Goal: Task Accomplishment & Management: Manage account settings

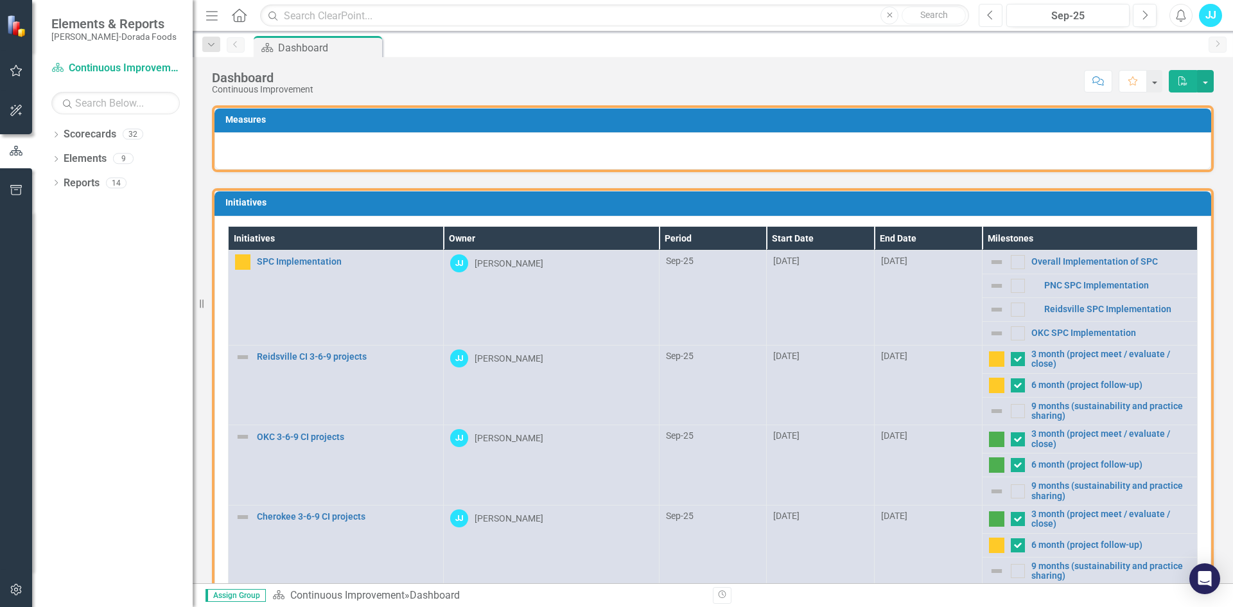
click at [988, 22] on button "Previous" at bounding box center [991, 15] width 24 height 23
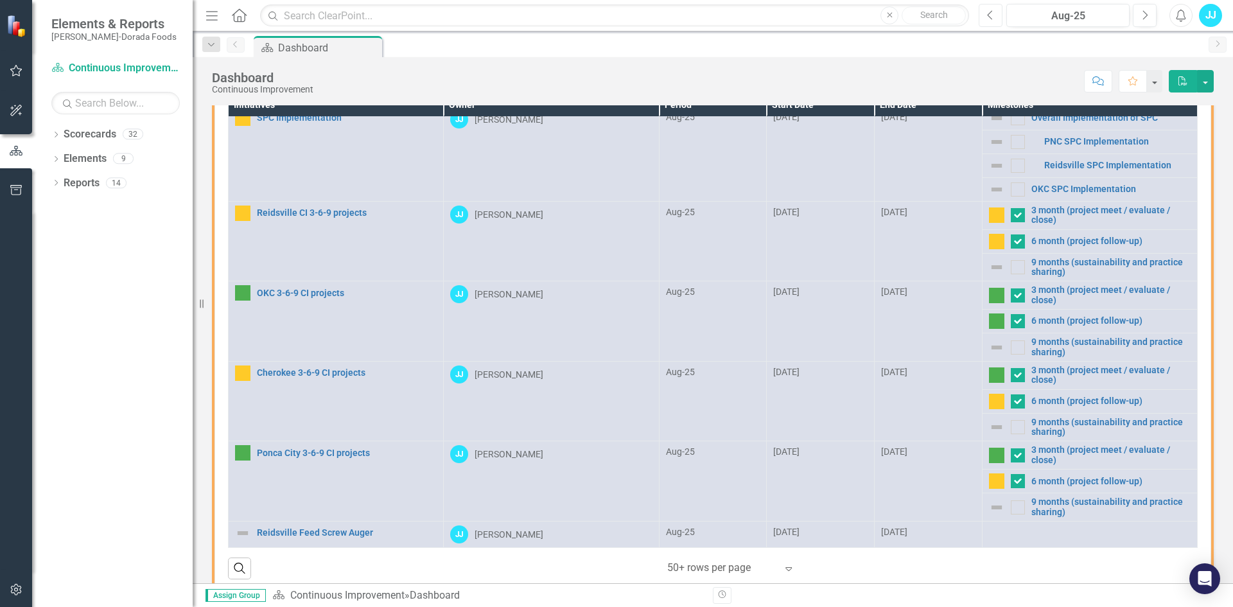
scroll to position [133, 0]
click at [1148, 21] on button "Next" at bounding box center [1145, 15] width 24 height 23
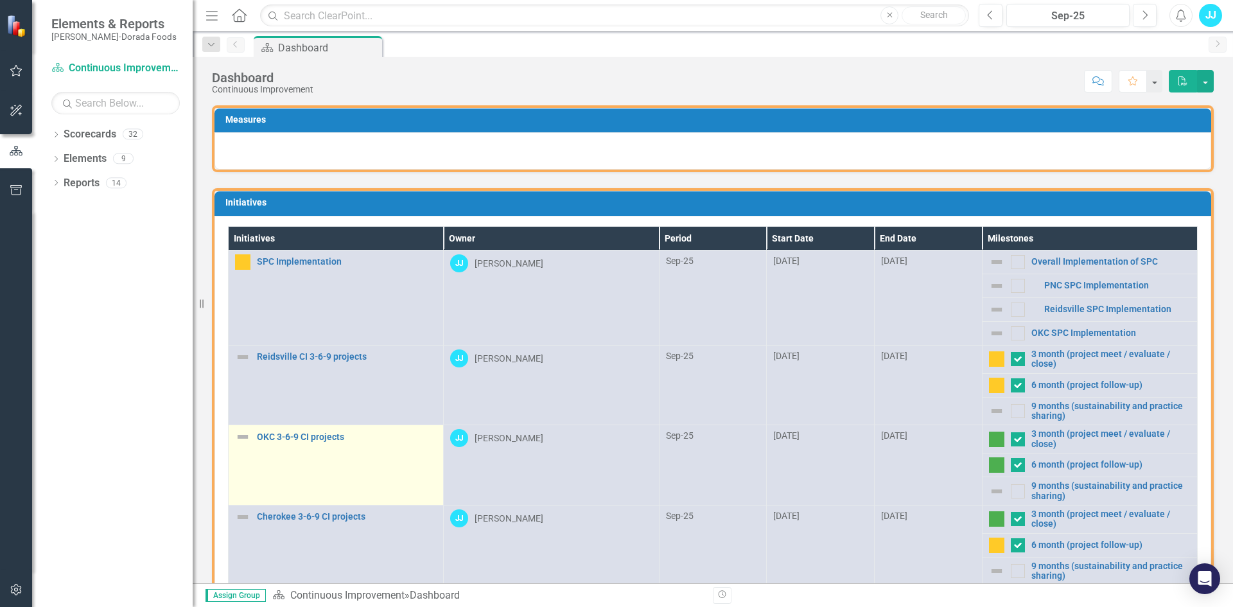
click at [244, 437] on img at bounding box center [242, 436] width 15 height 15
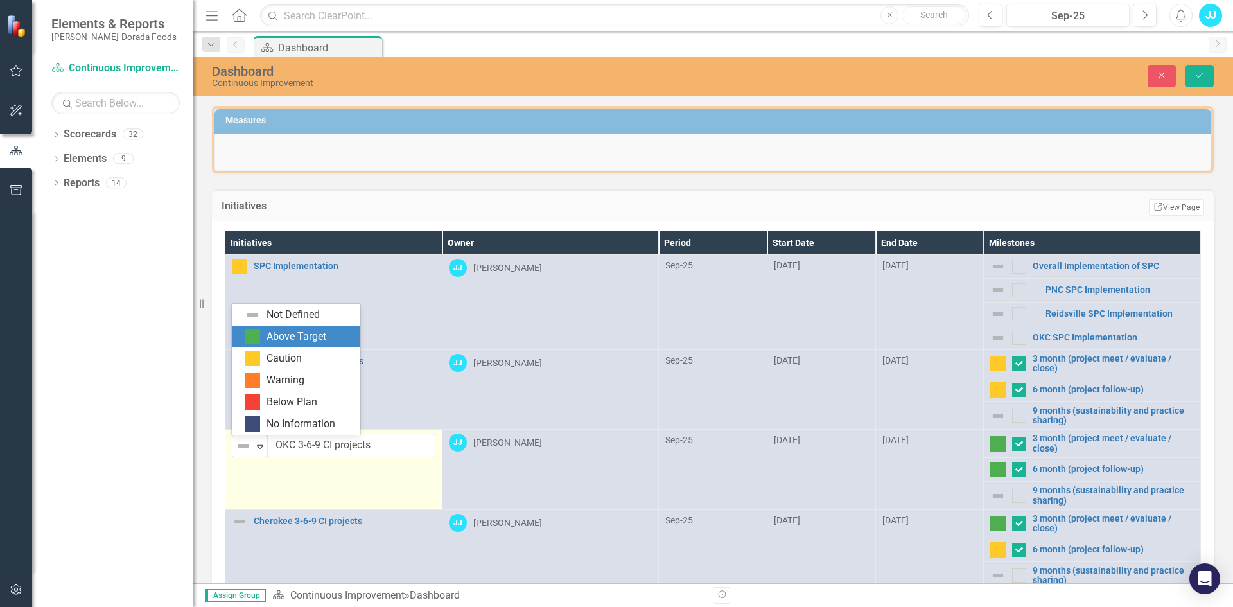
click at [299, 338] on div "Above Target" at bounding box center [297, 336] width 60 height 15
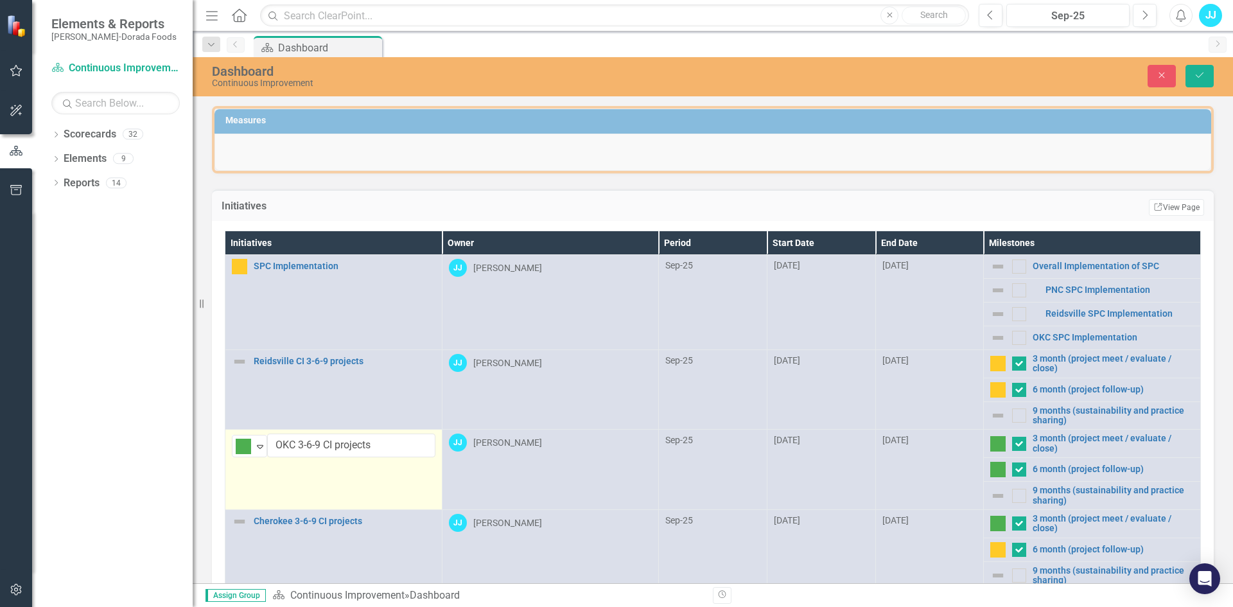
click at [380, 485] on td "Above Target Expand OKC 3-6-9 CI projects Edit Edit Initiative Link Open Element" at bounding box center [333, 470] width 217 height 80
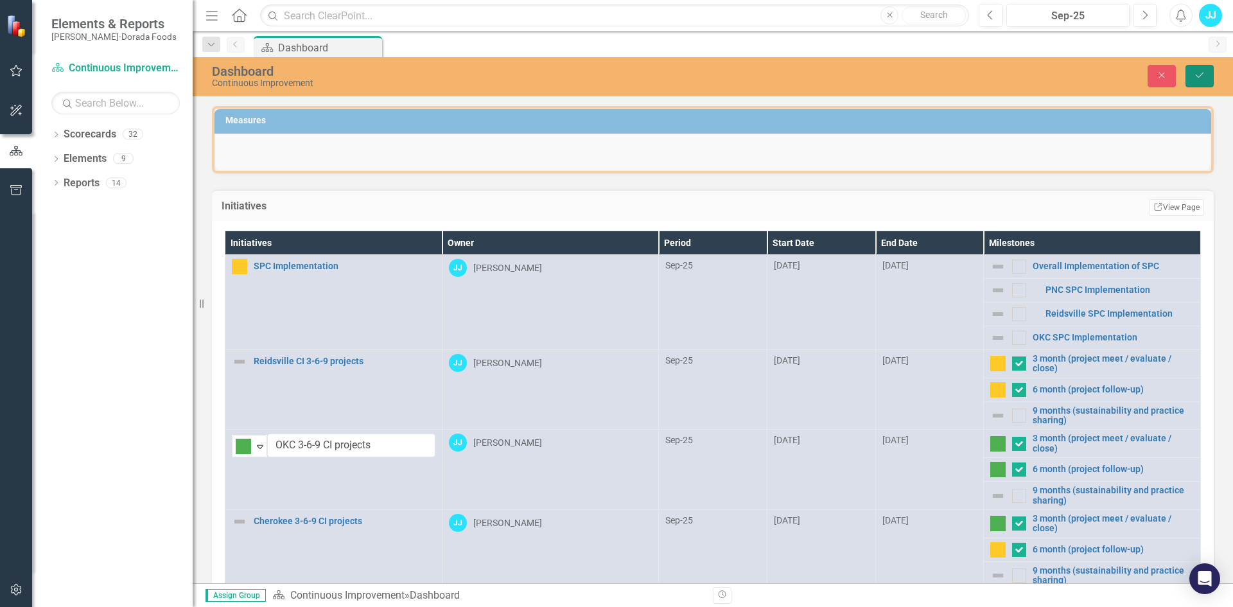
click at [1206, 78] on button "Save" at bounding box center [1200, 76] width 28 height 22
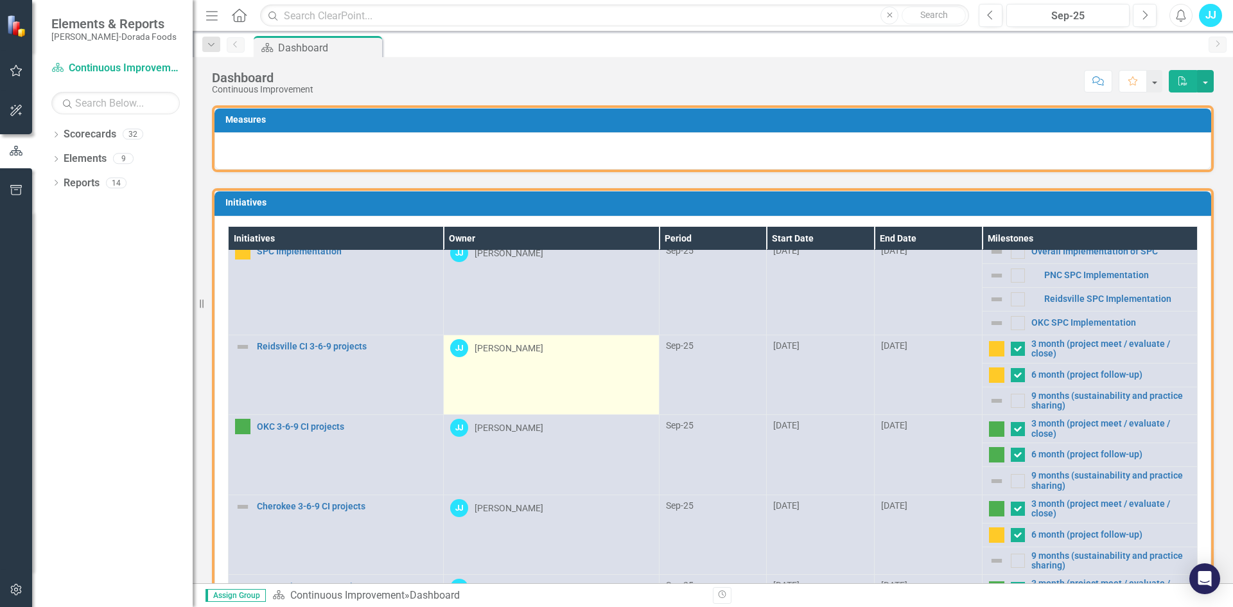
scroll to position [159, 0]
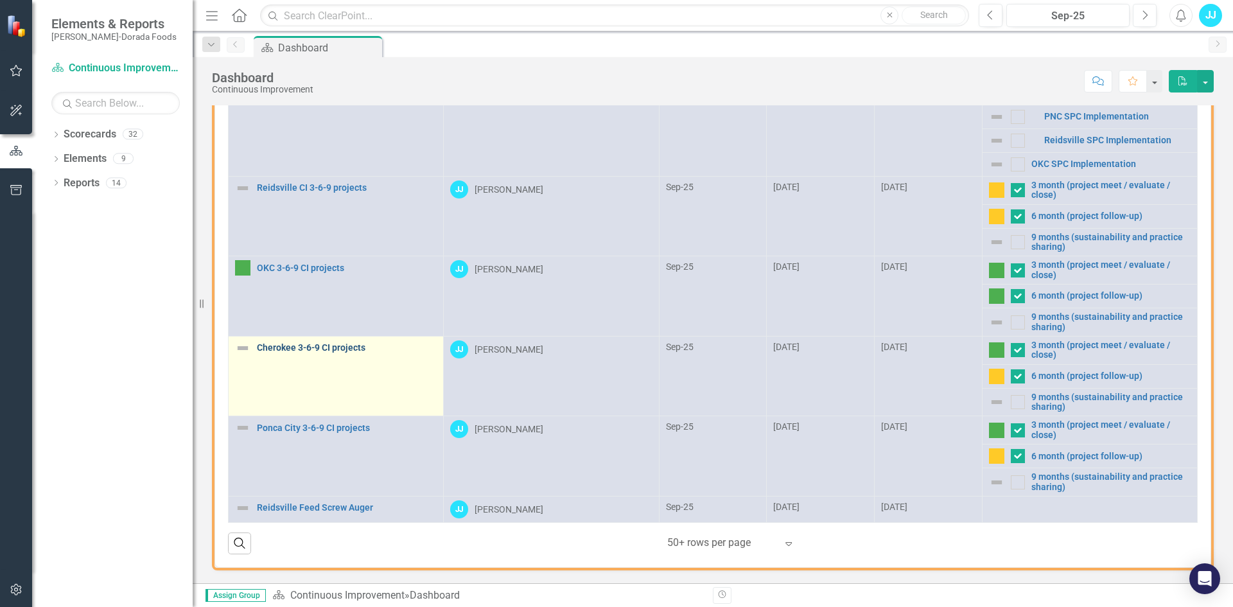
click at [303, 346] on link "Cherokee 3-6-9 CI projects" at bounding box center [347, 348] width 180 height 10
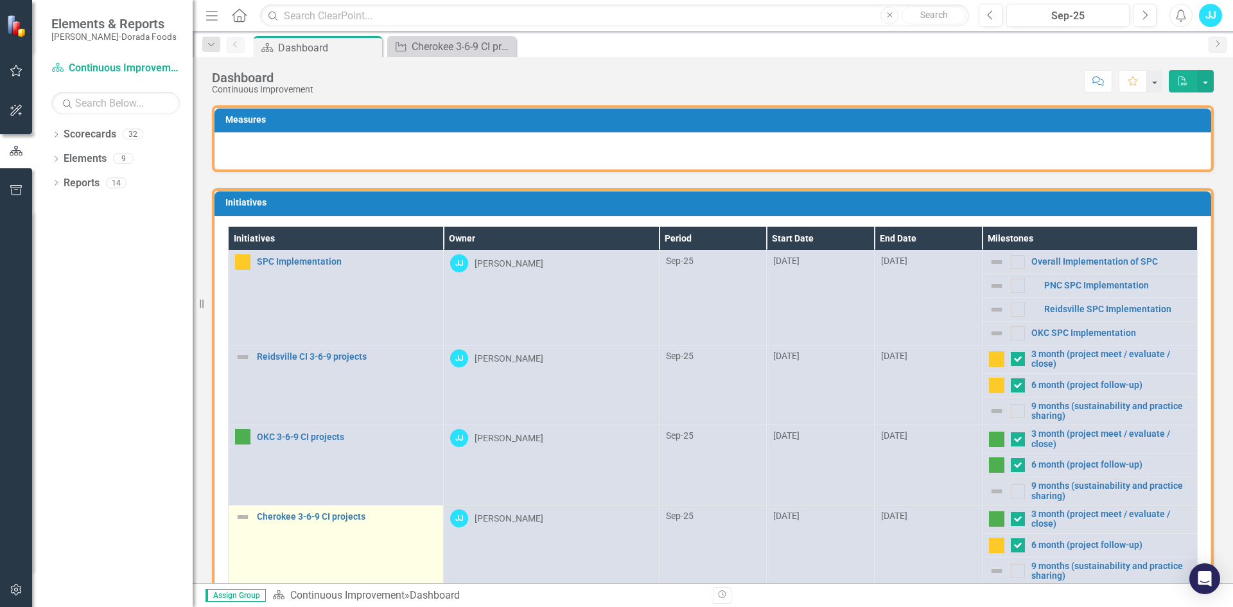
click at [238, 513] on img at bounding box center [242, 516] width 15 height 15
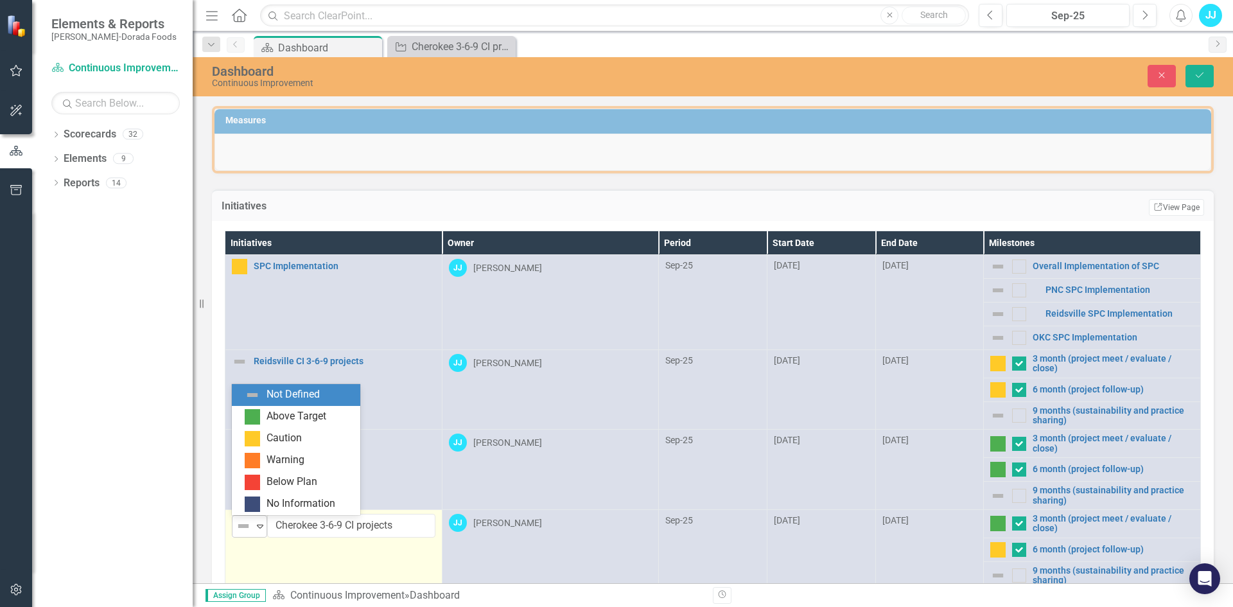
click at [249, 520] on img at bounding box center [243, 525] width 15 height 15
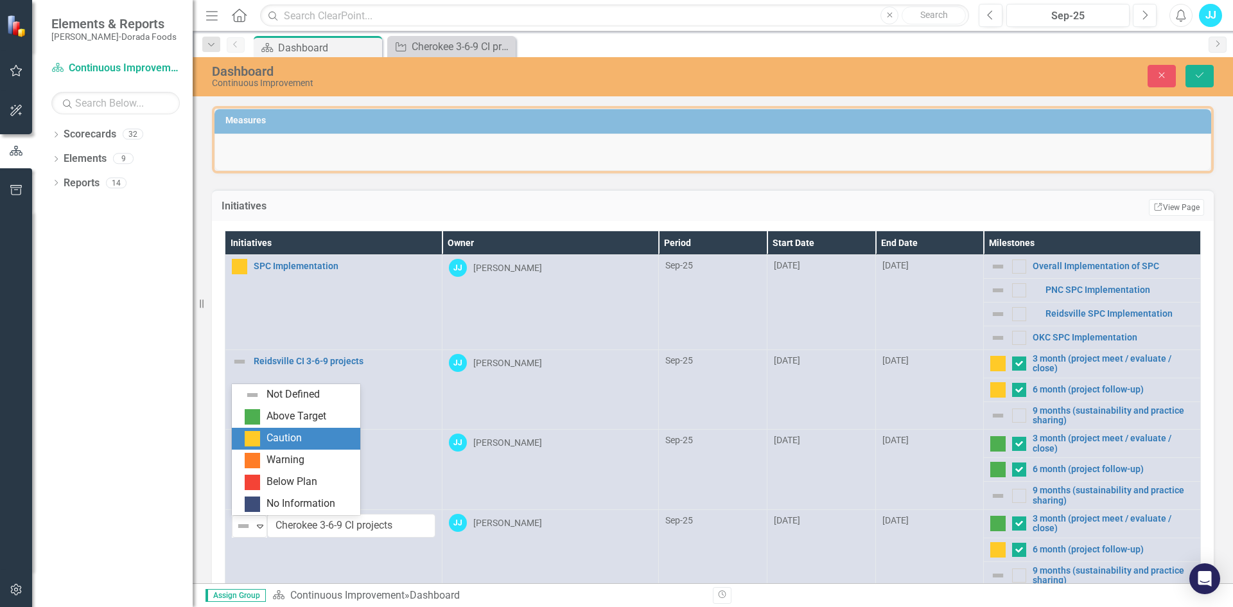
click at [277, 437] on div "Caution" at bounding box center [284, 438] width 35 height 15
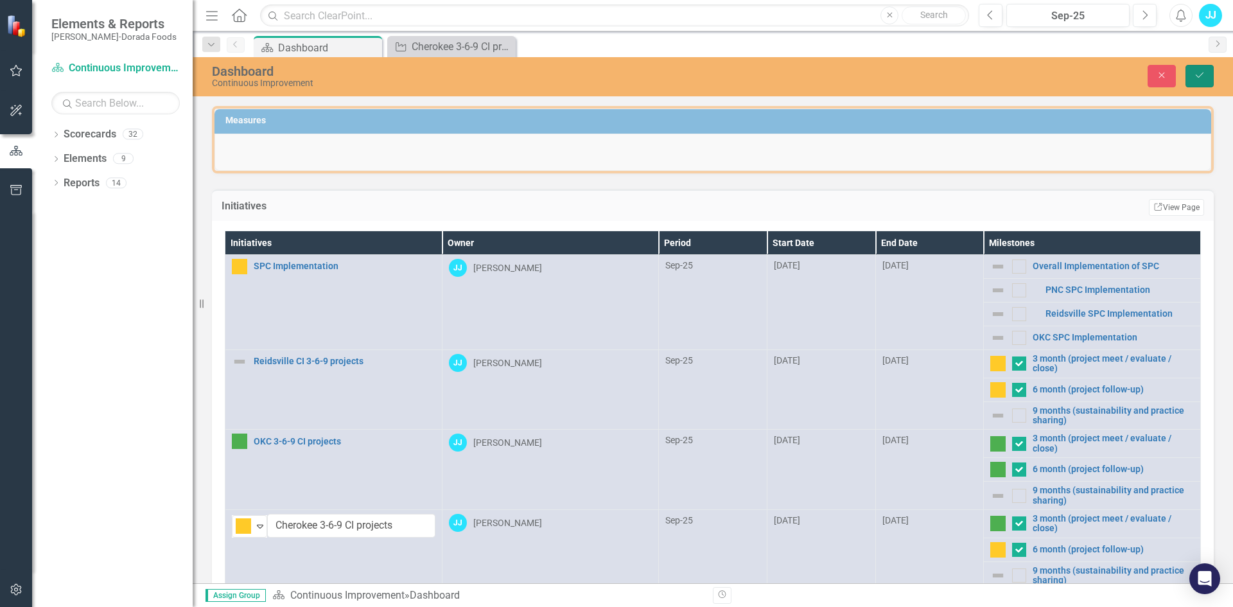
click at [1199, 74] on icon "Save" at bounding box center [1200, 75] width 12 height 9
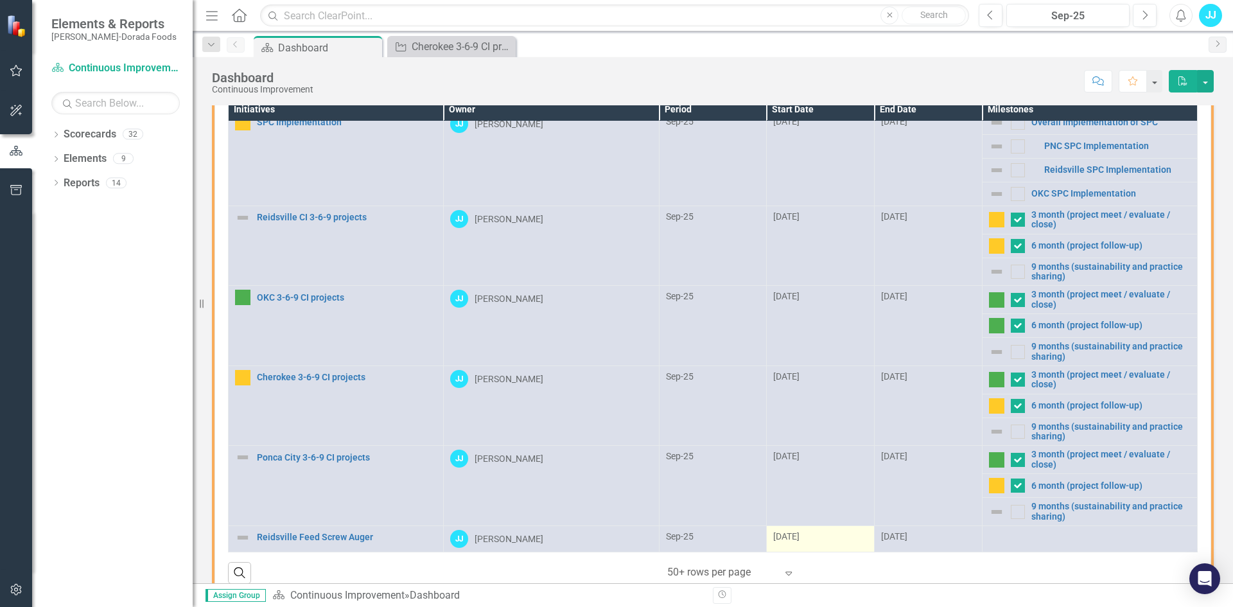
scroll to position [159, 0]
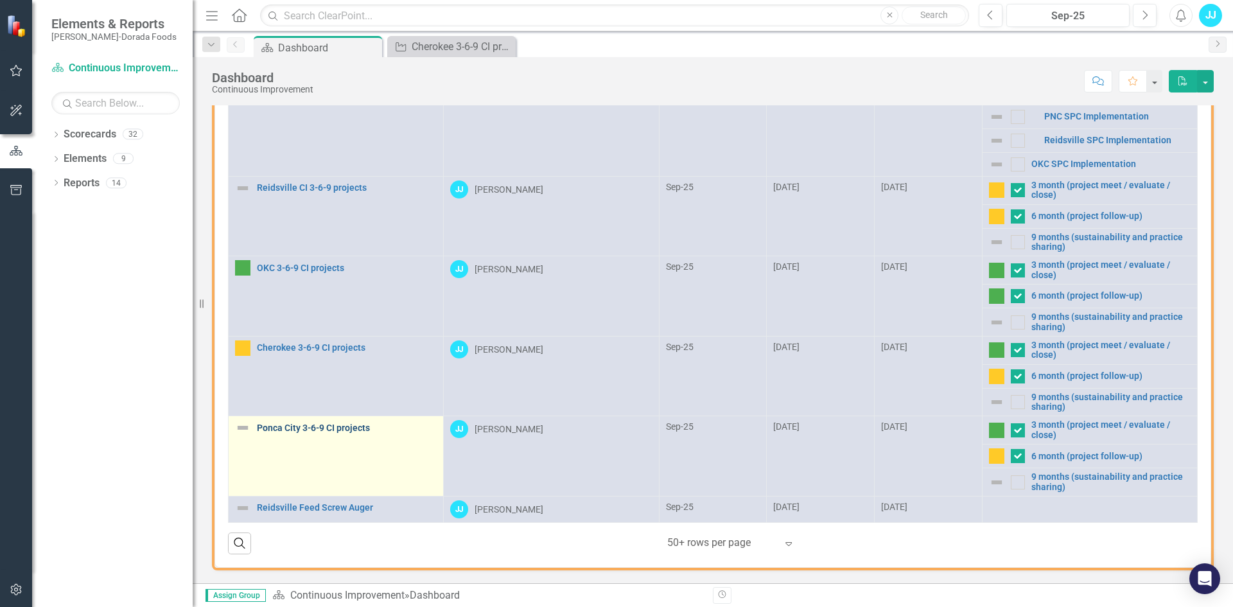
click at [276, 427] on link "Ponca City 3-6-9 CI projects" at bounding box center [347, 428] width 180 height 10
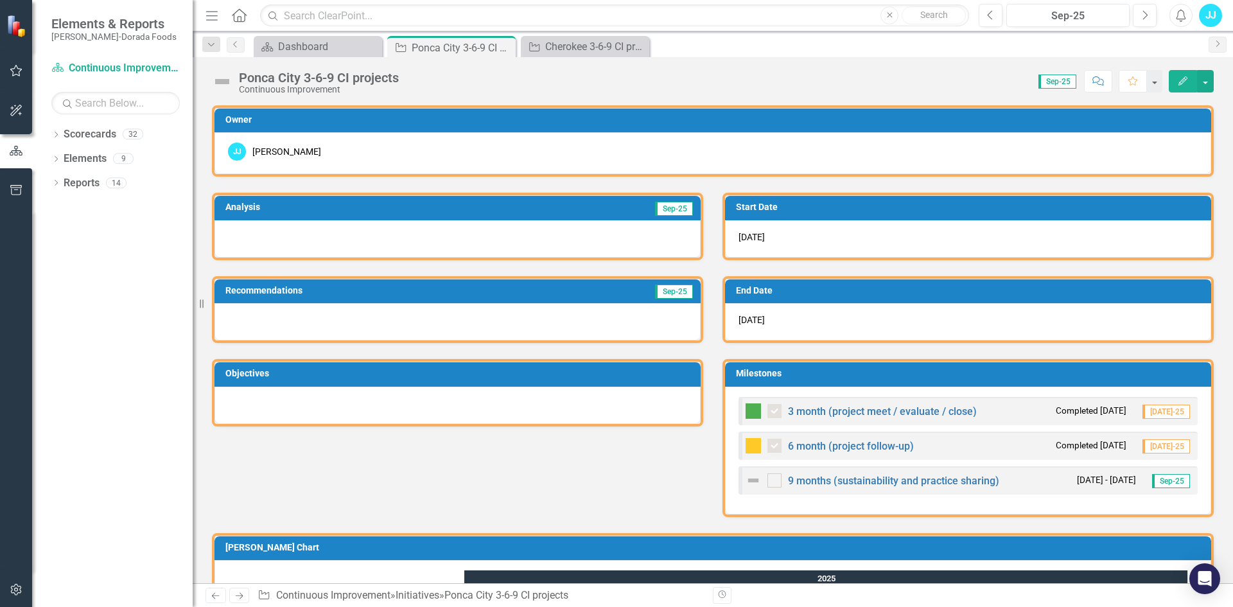
click at [356, 238] on div at bounding box center [458, 238] width 486 height 37
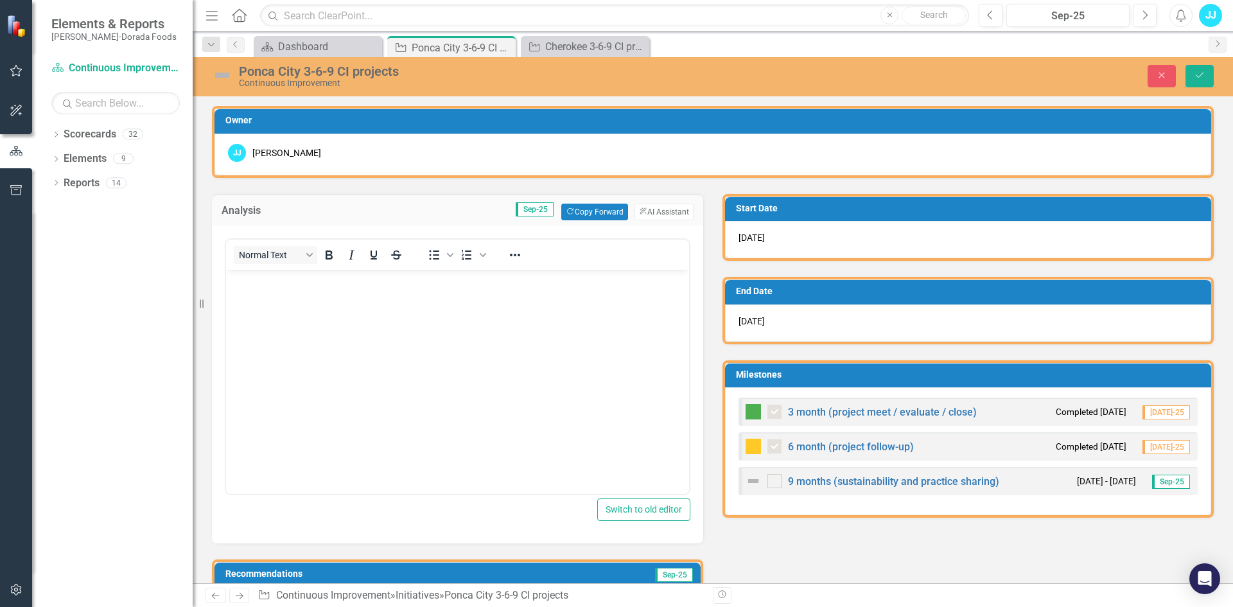
click at [349, 292] on body "Rich Text Area. Press ALT-0 for help." at bounding box center [457, 365] width 463 height 193
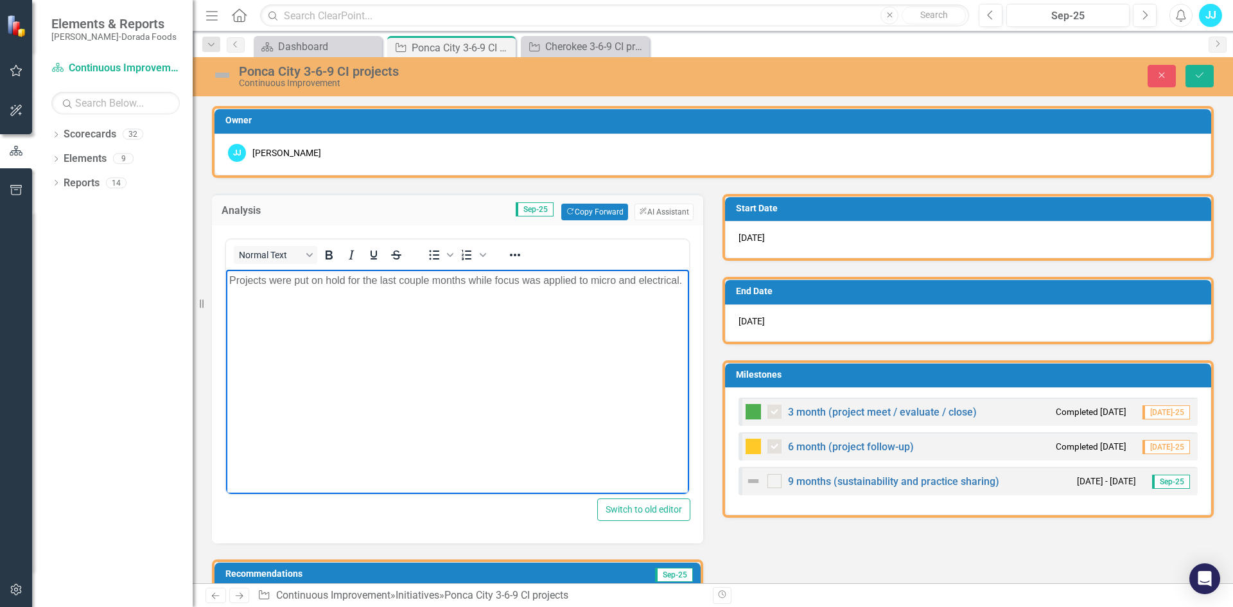
click at [236, 280] on p "Projects were put on hold for the last couple months while focus was applied to…" at bounding box center [457, 279] width 457 height 15
click at [313, 288] on p "Projects were put on hold for the last couple months while focus was applied to…" at bounding box center [457, 279] width 457 height 15
click at [1198, 80] on icon "Save" at bounding box center [1200, 75] width 12 height 9
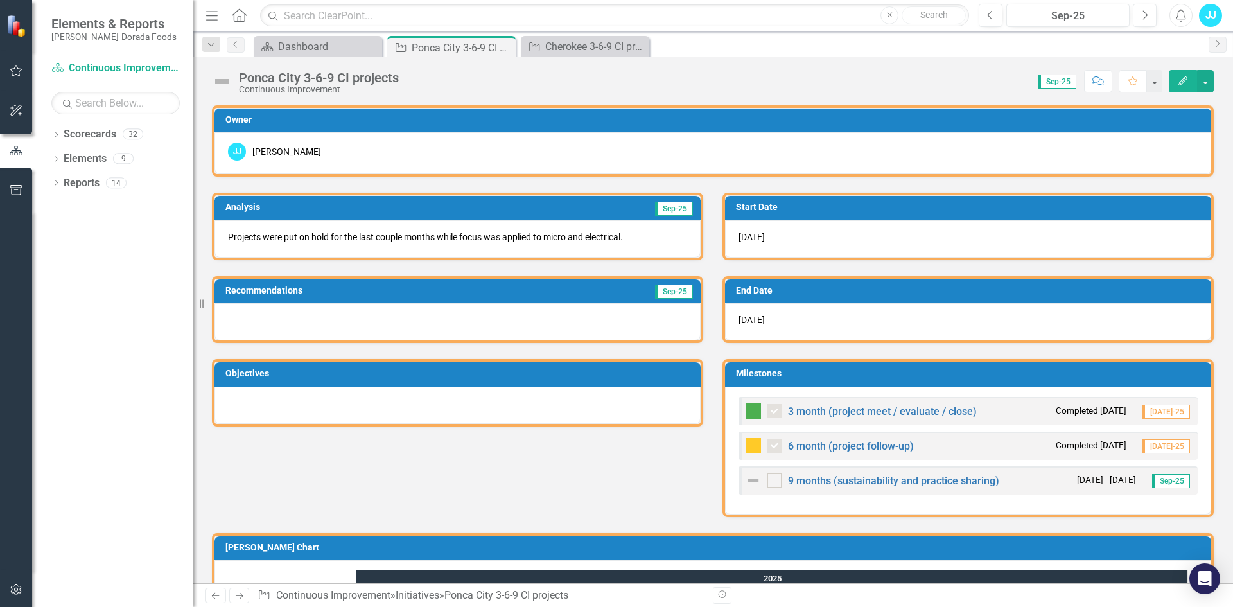
checkbox input "false"
checkbox input "true"
click at [312, 47] on div "Dashboard" at bounding box center [320, 47] width 85 height 16
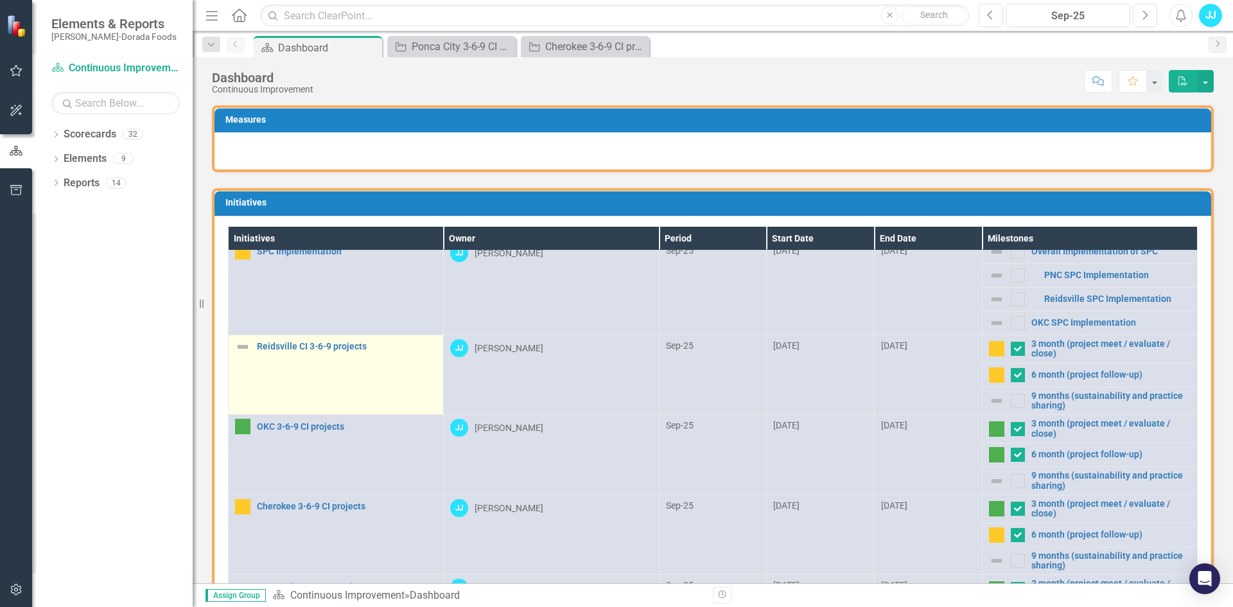
scroll to position [159, 0]
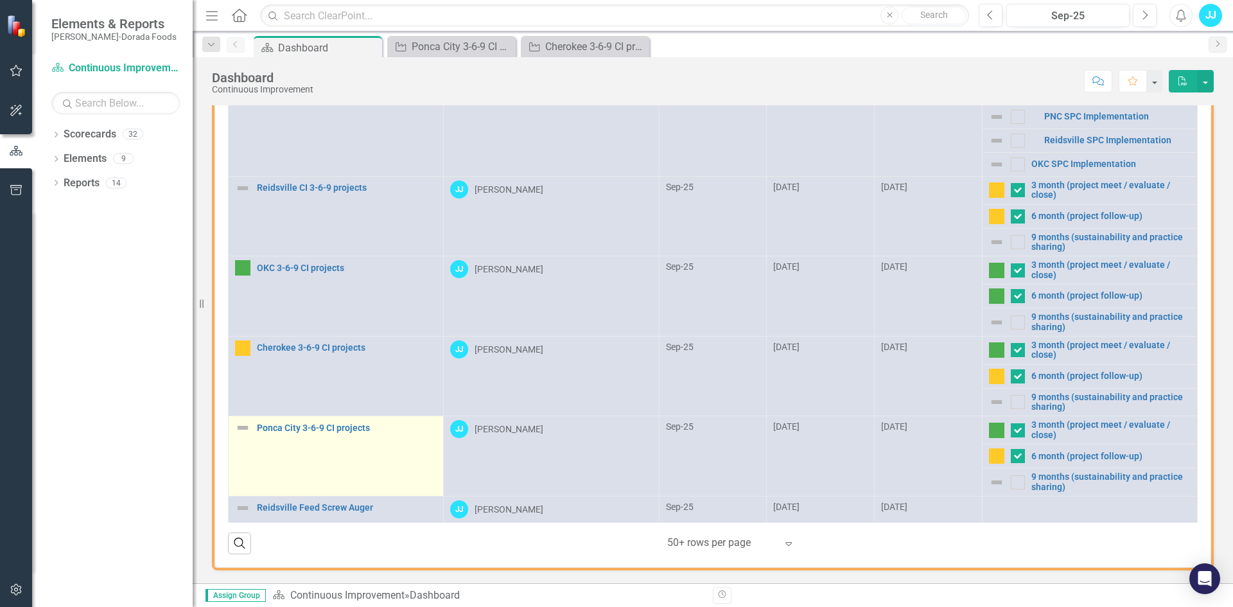
click at [244, 431] on img at bounding box center [242, 427] width 15 height 15
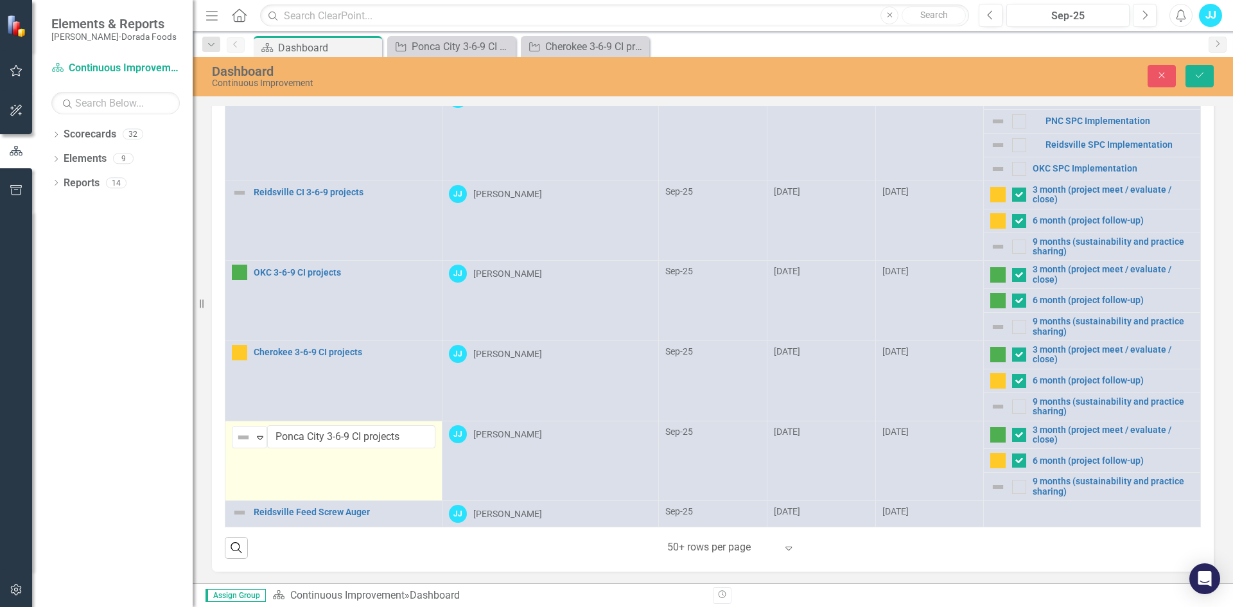
scroll to position [159, 0]
click at [245, 431] on img at bounding box center [243, 436] width 15 height 15
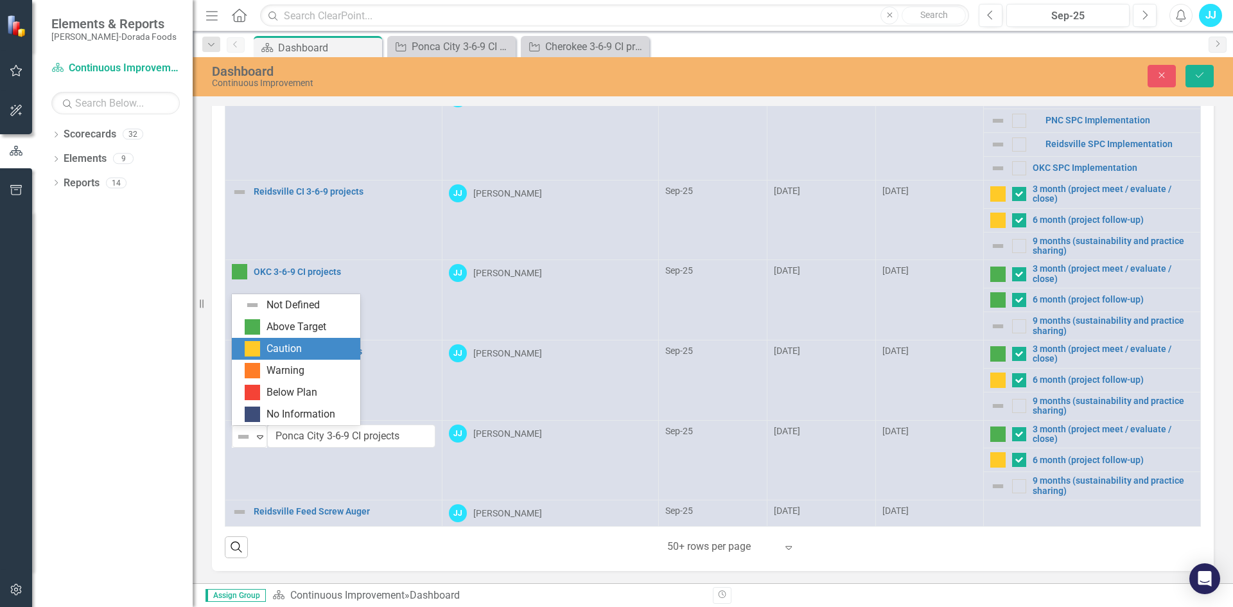
click at [275, 355] on div "Caution" at bounding box center [284, 349] width 35 height 15
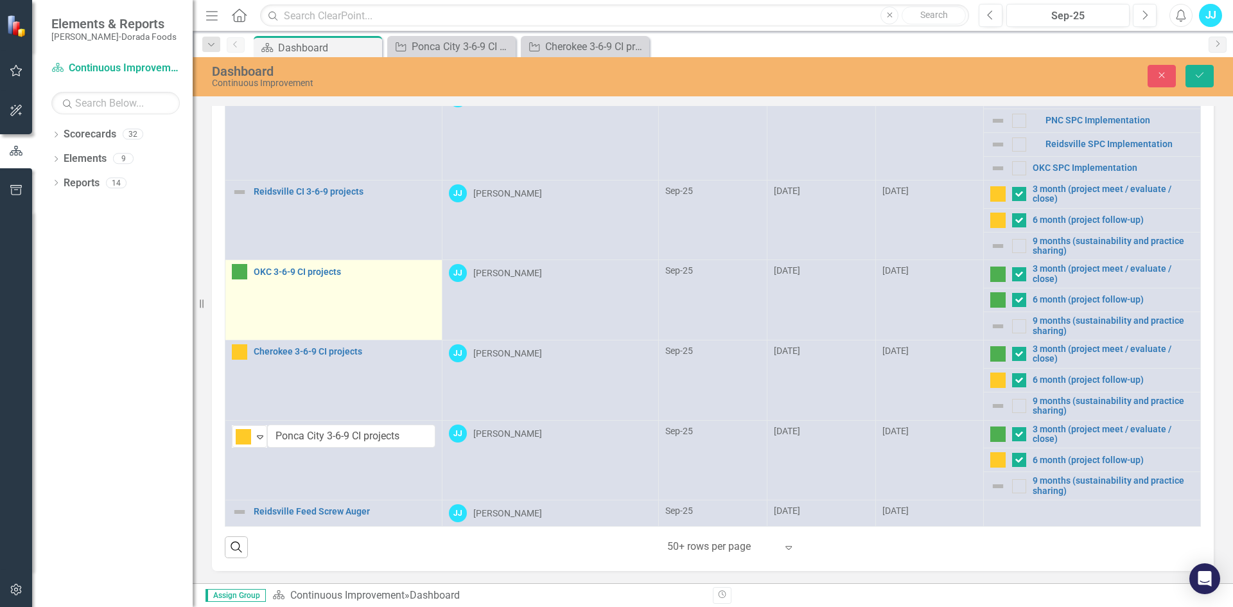
scroll to position [0, 0]
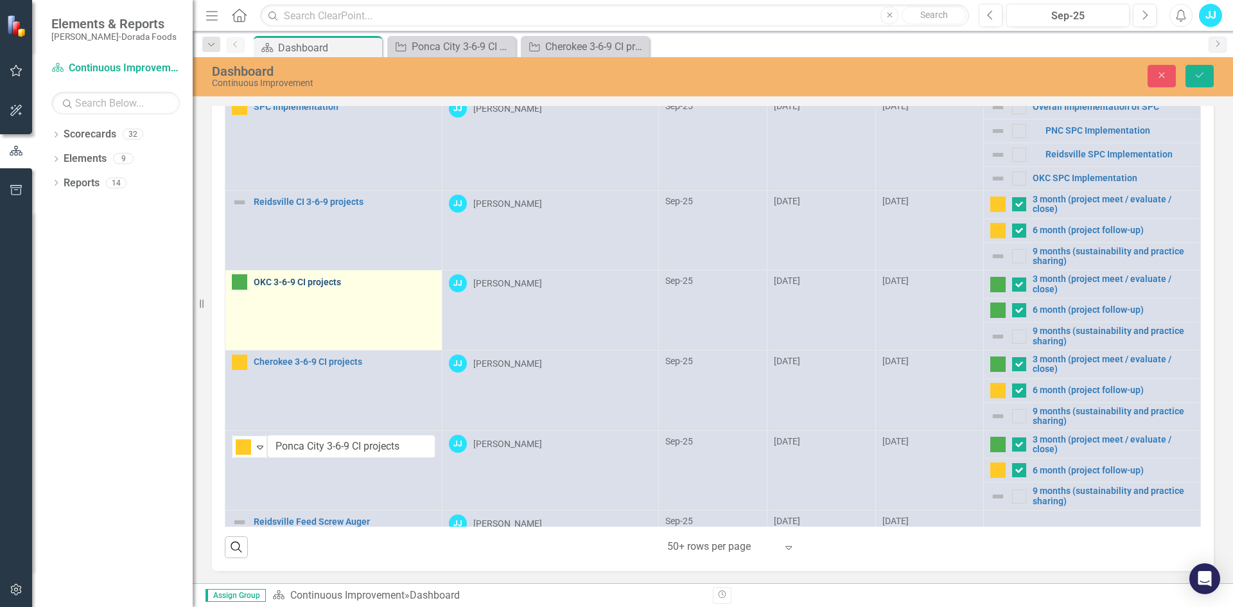
click at [323, 285] on link "OKC 3-6-9 CI projects" at bounding box center [345, 282] width 182 height 10
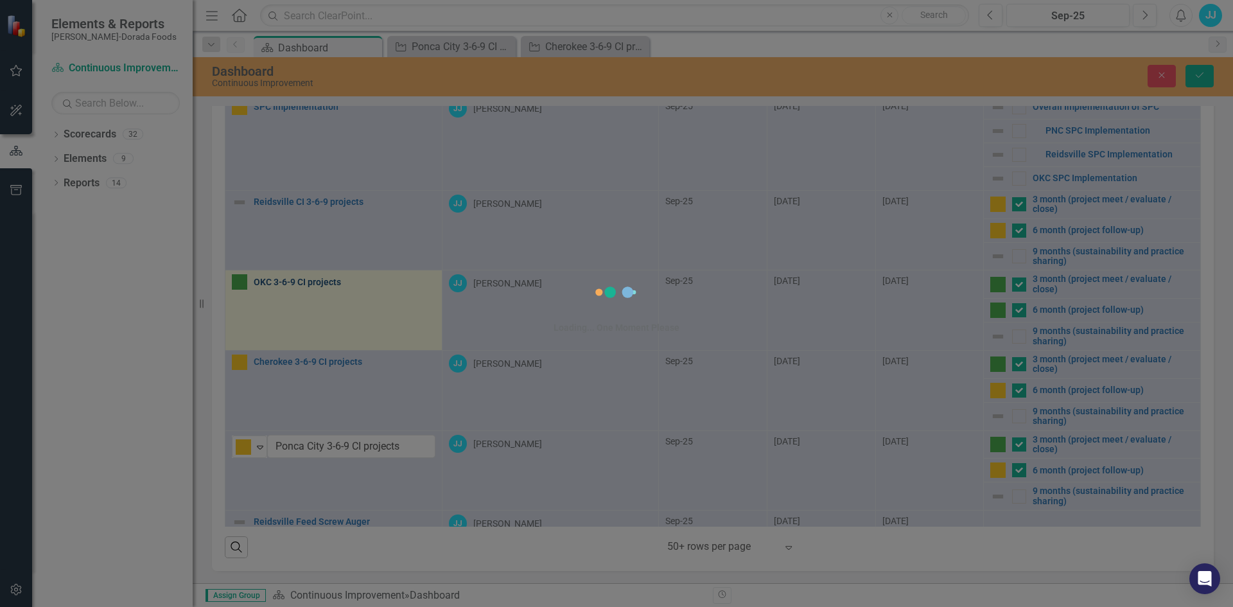
click at [323, 285] on div "Loading... One Moment Please" at bounding box center [616, 303] width 1233 height 607
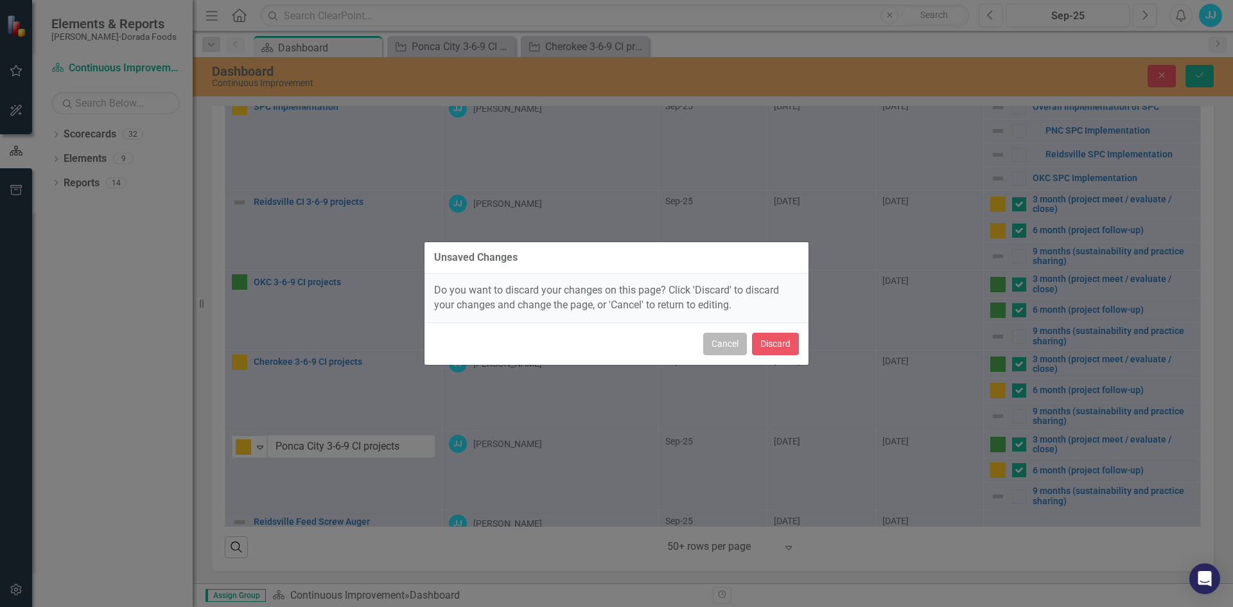
click at [737, 353] on button "Cancel" at bounding box center [725, 344] width 44 height 22
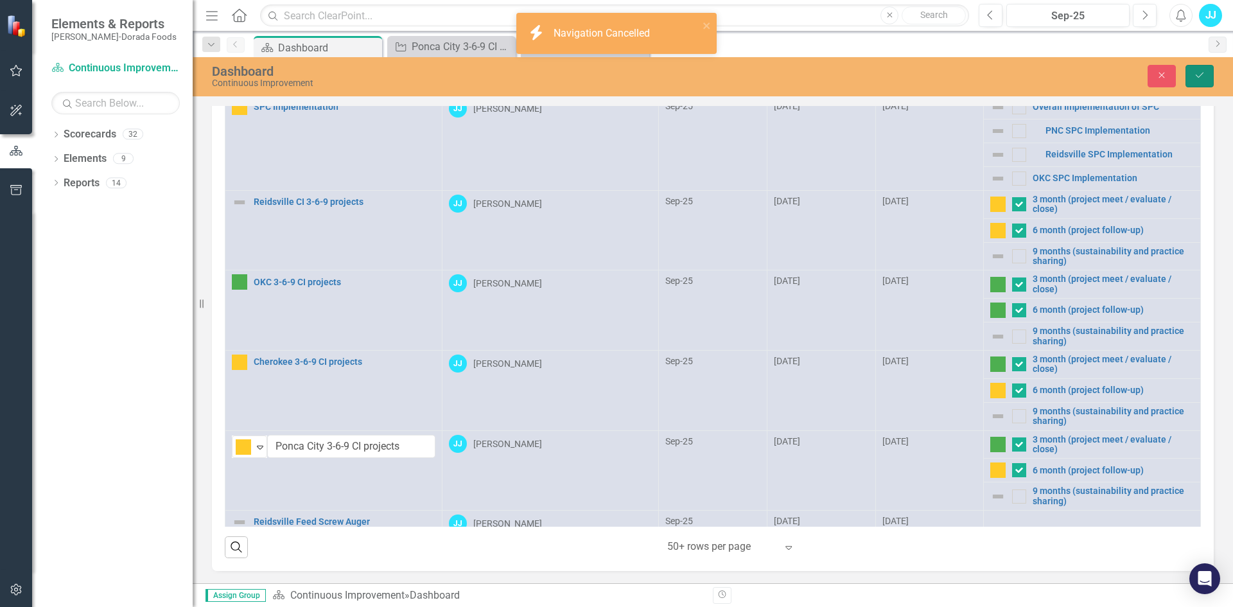
click at [1206, 77] on button "Save" at bounding box center [1200, 76] width 28 height 22
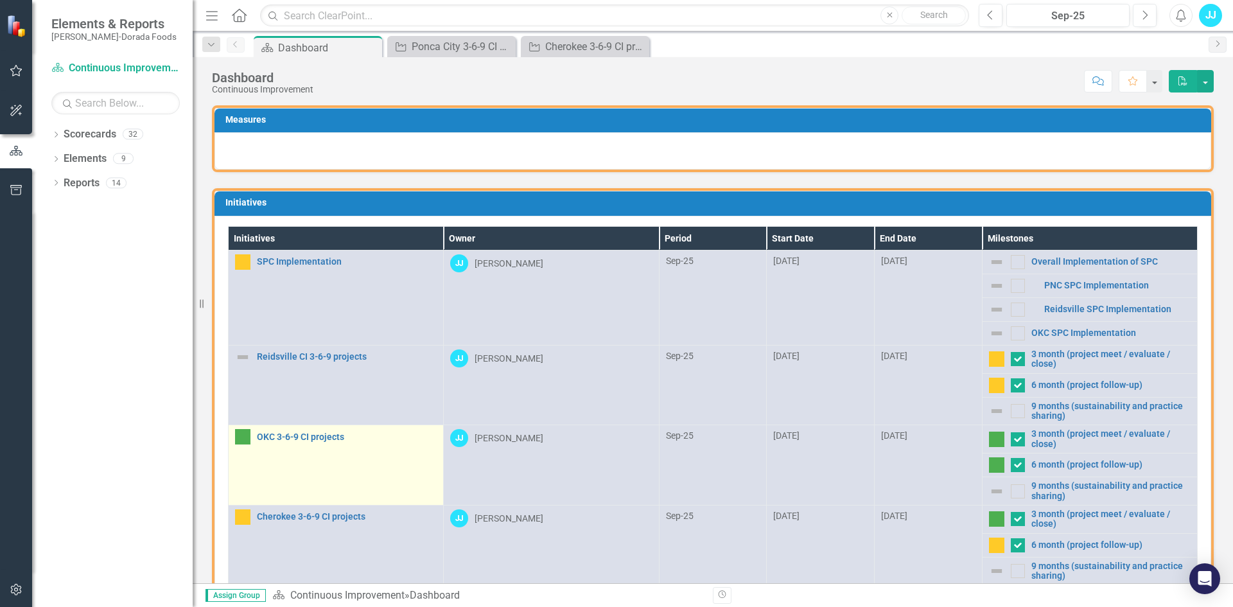
click at [317, 426] on td "OKC 3-6-9 CI projects Edit Edit Initiative Link Open Element" at bounding box center [336, 465] width 215 height 80
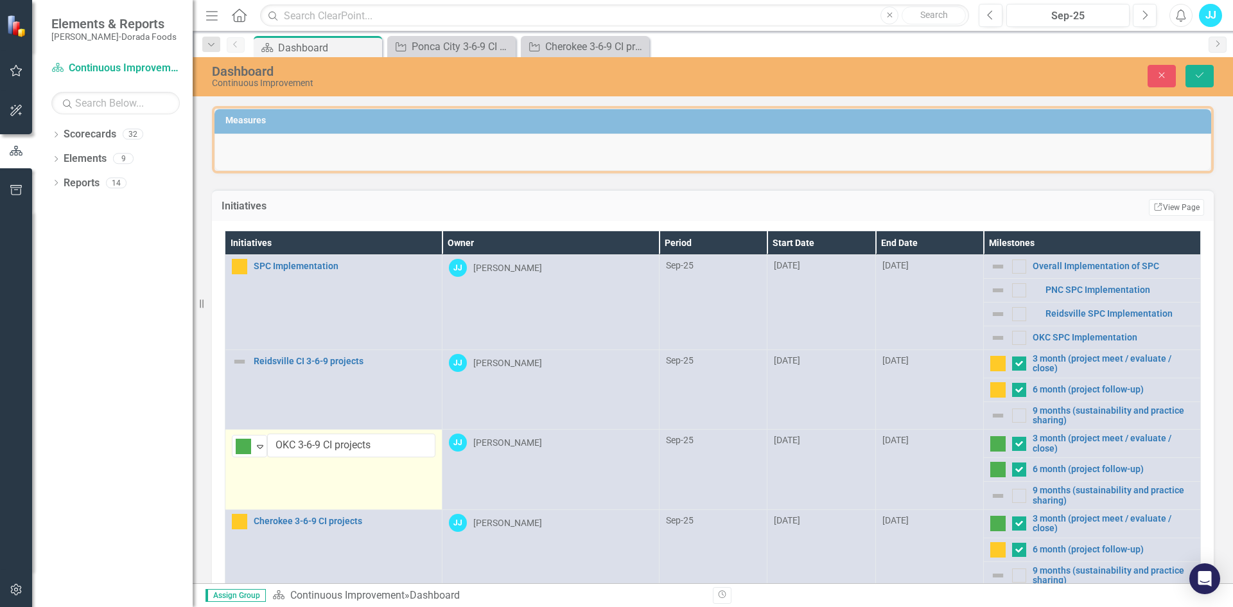
click at [299, 478] on td "Above Target Expand OKC 3-6-9 CI projects Edit Edit Initiative Link Open Element" at bounding box center [333, 470] width 217 height 80
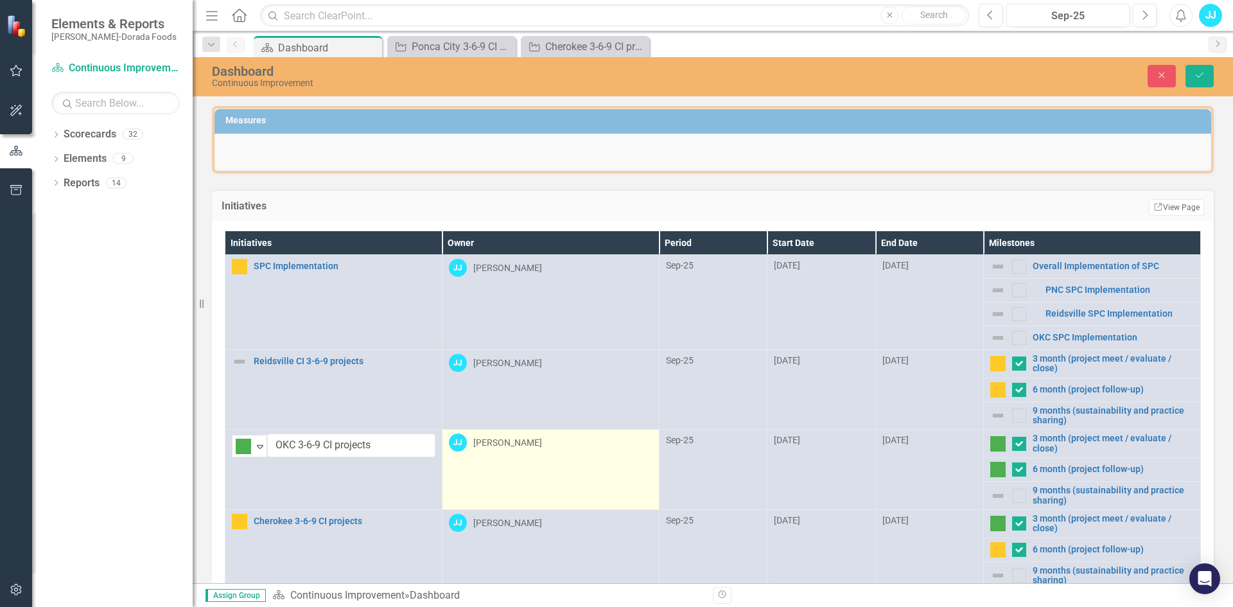
click at [453, 473] on td "[PERSON_NAME] [PERSON_NAME]" at bounding box center [550, 470] width 217 height 80
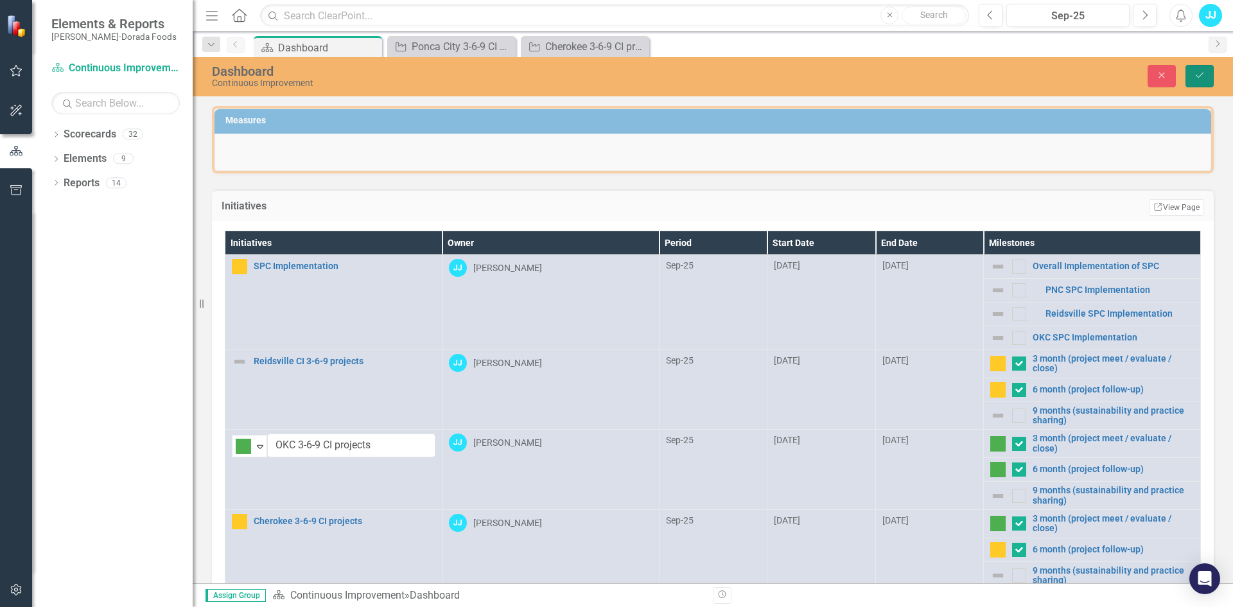
click at [1202, 78] on icon "Save" at bounding box center [1200, 75] width 12 height 9
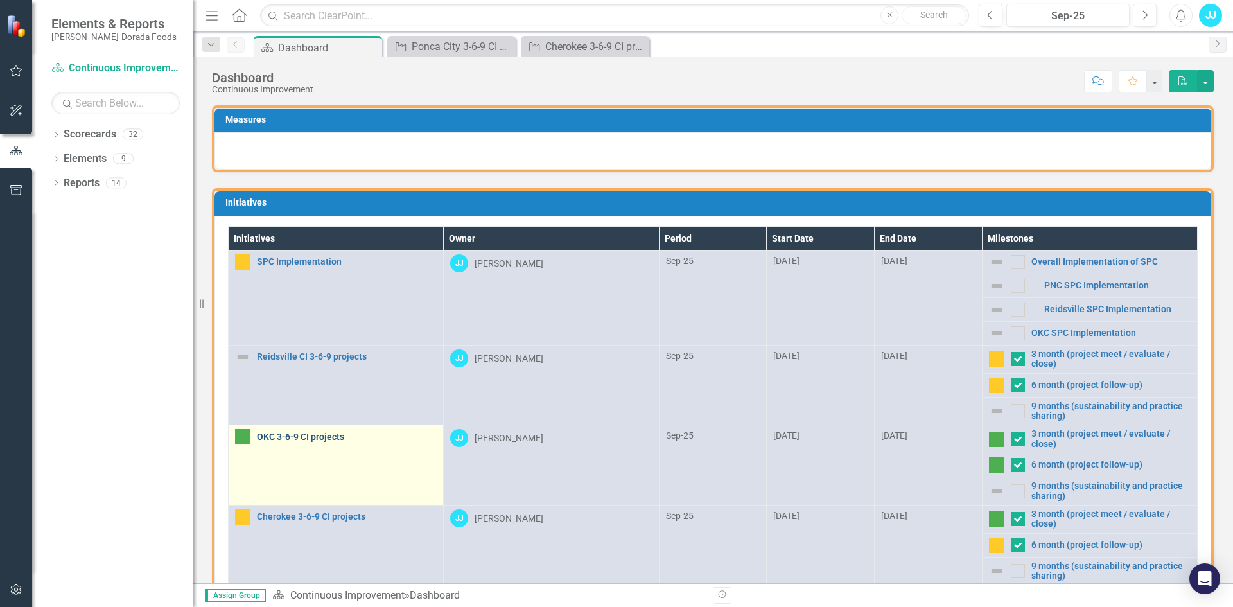
click at [319, 432] on link "OKC 3-6-9 CI projects" at bounding box center [347, 437] width 180 height 10
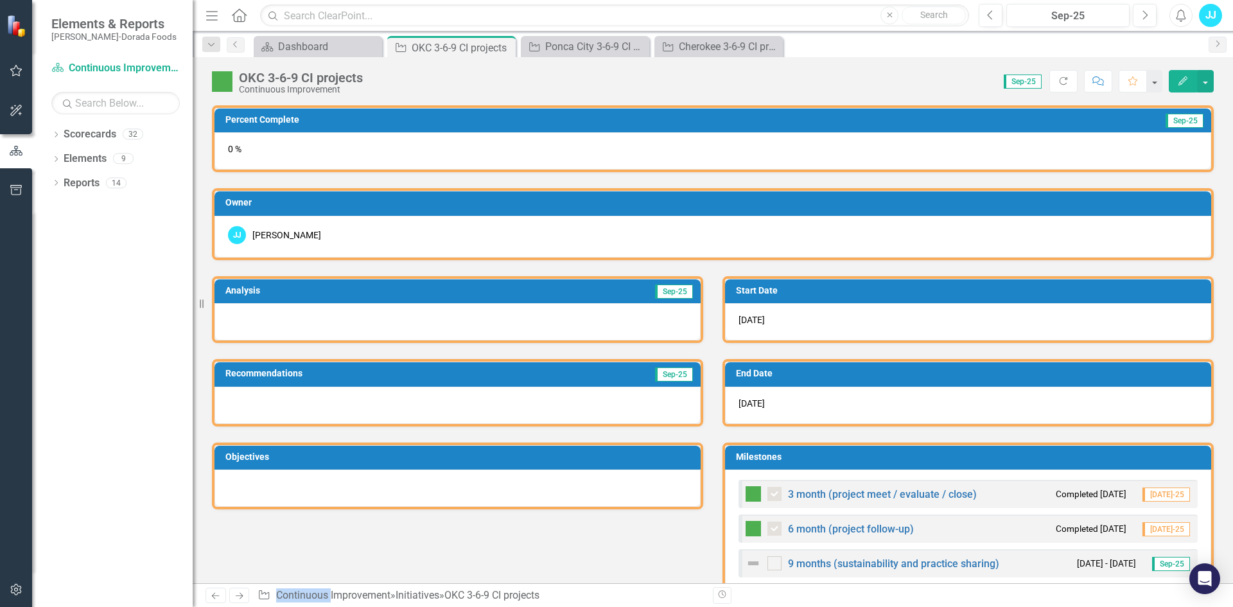
click at [425, 320] on div at bounding box center [458, 321] width 486 height 37
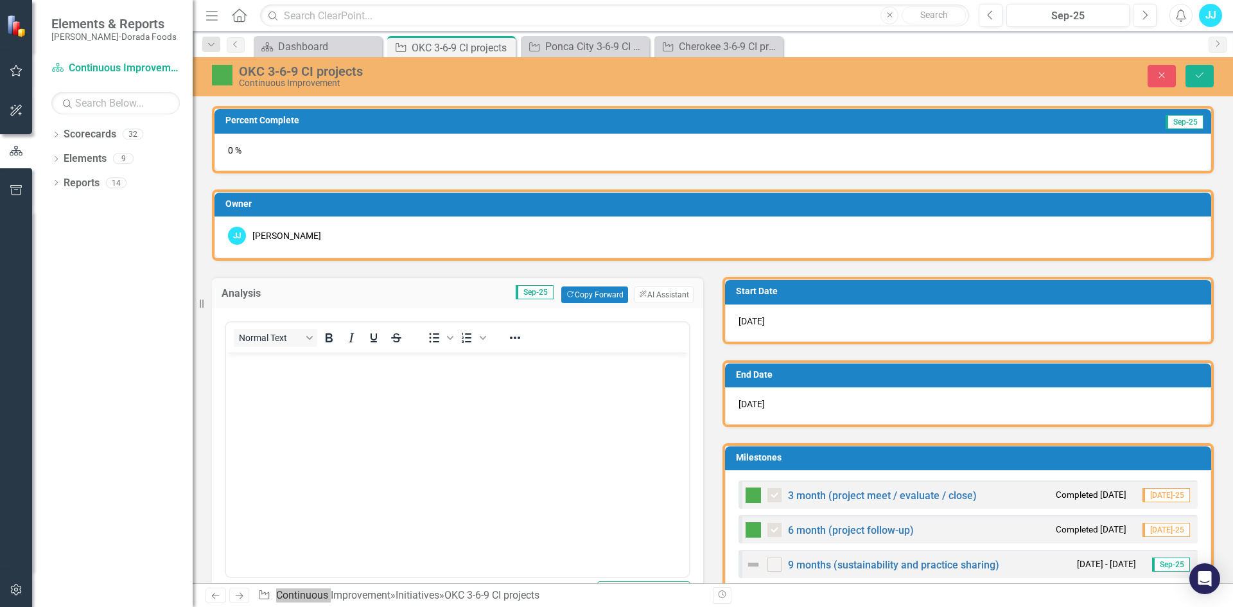
click at [376, 401] on body "Rich Text Area. Press ALT-0 for help." at bounding box center [457, 449] width 463 height 193
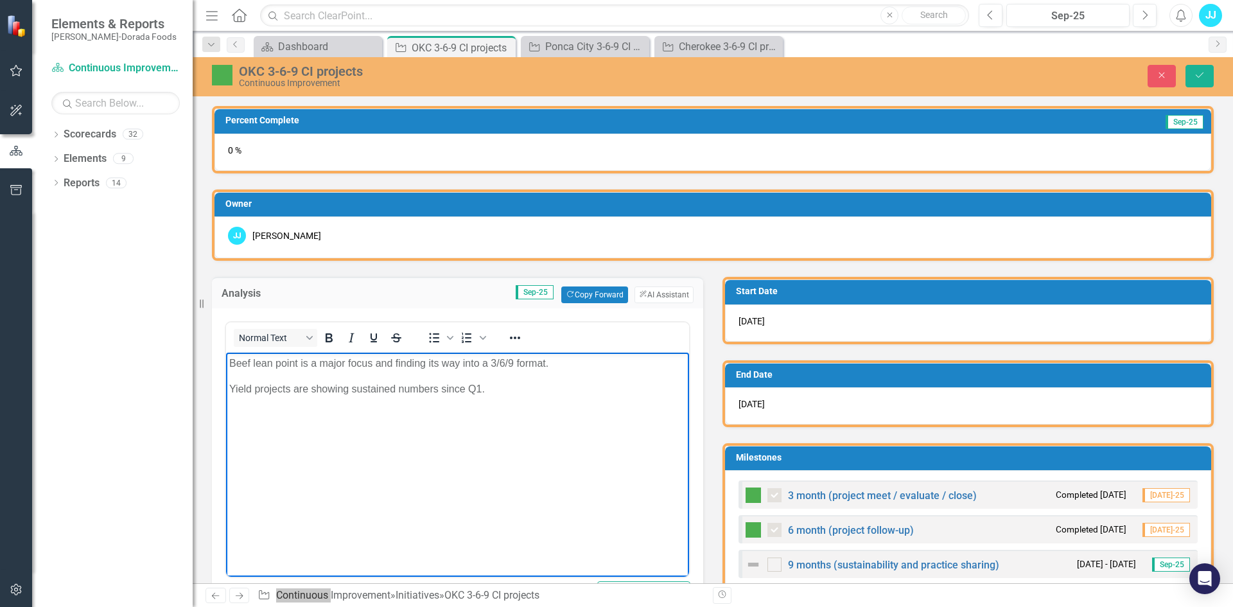
click at [295, 386] on p "Yield projects are showing sustained numbers since Q1." at bounding box center [457, 389] width 457 height 15
click at [313, 383] on p "Yield projects are showing sustained numbers since Q1." at bounding box center [457, 389] width 457 height 15
click at [231, 366] on p "Beef lean point is a major focus and finding its way into a 3/6/9 format." at bounding box center [457, 363] width 457 height 15
click at [578, 363] on p "Beef lean point is a major focus and finding its way into a 3/6/9 format." at bounding box center [457, 363] width 457 height 15
click at [232, 363] on p "Beef lean point is a major focus and finding its way into a 3/6/9 format." at bounding box center [457, 363] width 457 height 15
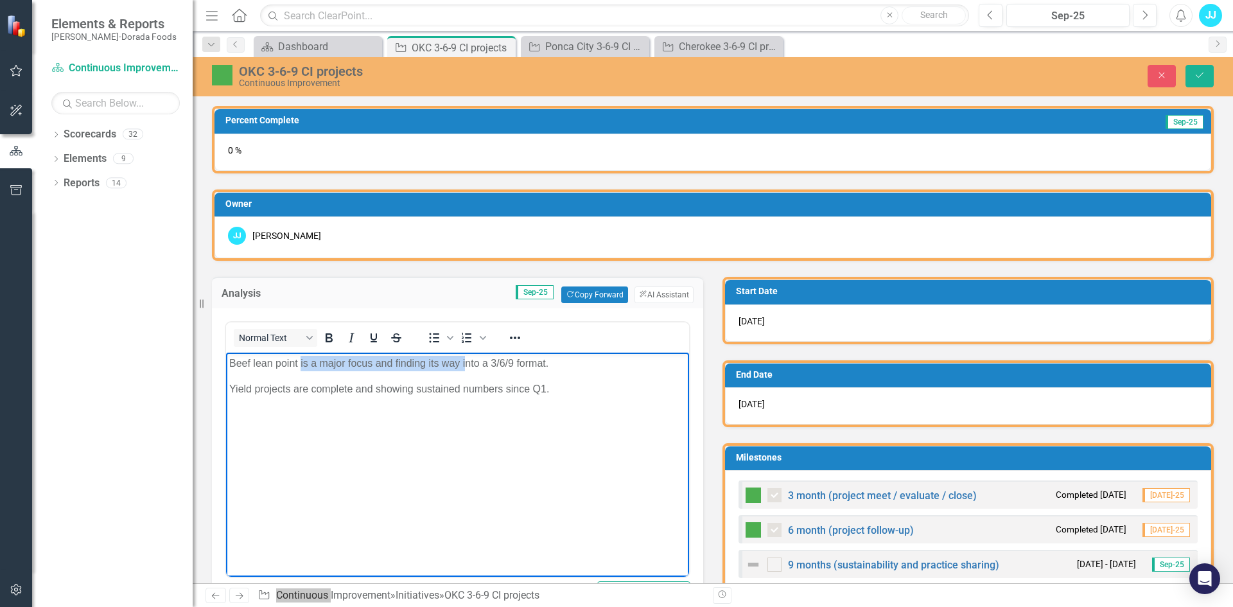
drag, startPoint x: 464, startPoint y: 362, endPoint x: 299, endPoint y: 366, distance: 165.1
click at [299, 366] on p "Beef lean point is a major focus and finding its way into a 3/6/9 format." at bounding box center [457, 363] width 457 height 15
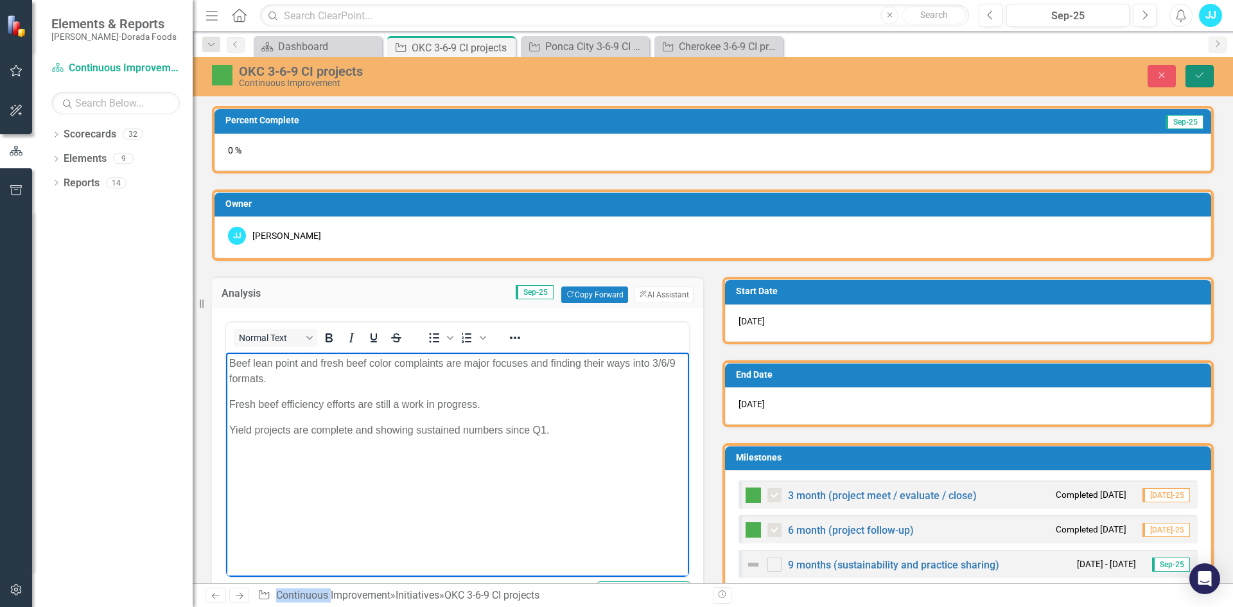
click at [1207, 82] on button "Save" at bounding box center [1200, 76] width 28 height 22
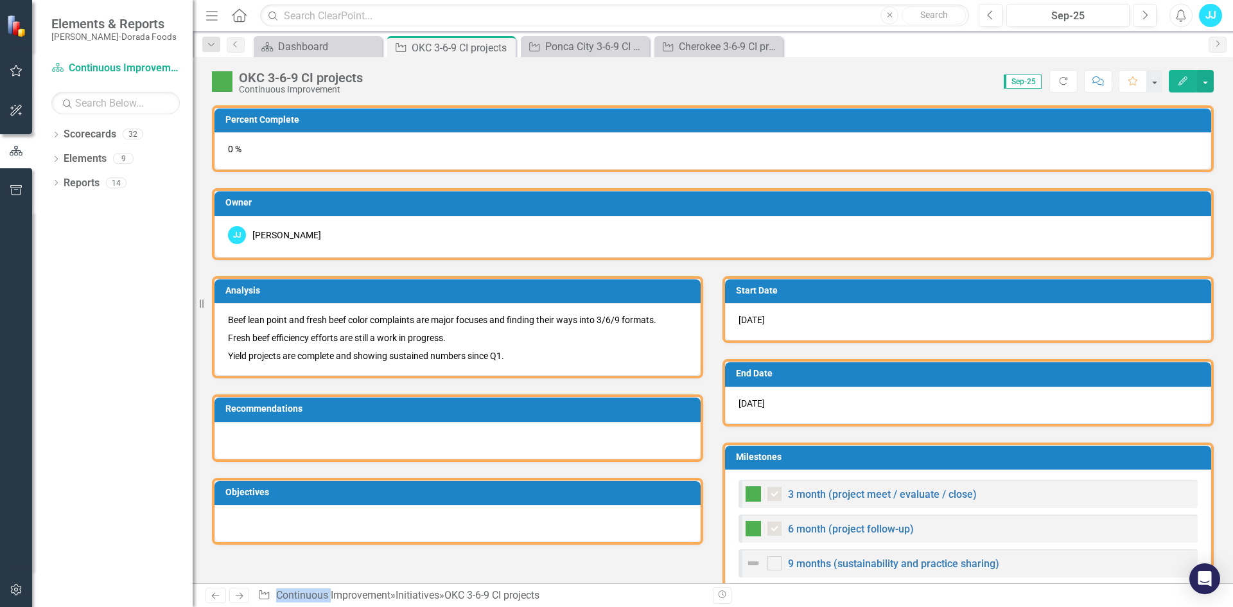
checkbox input "false"
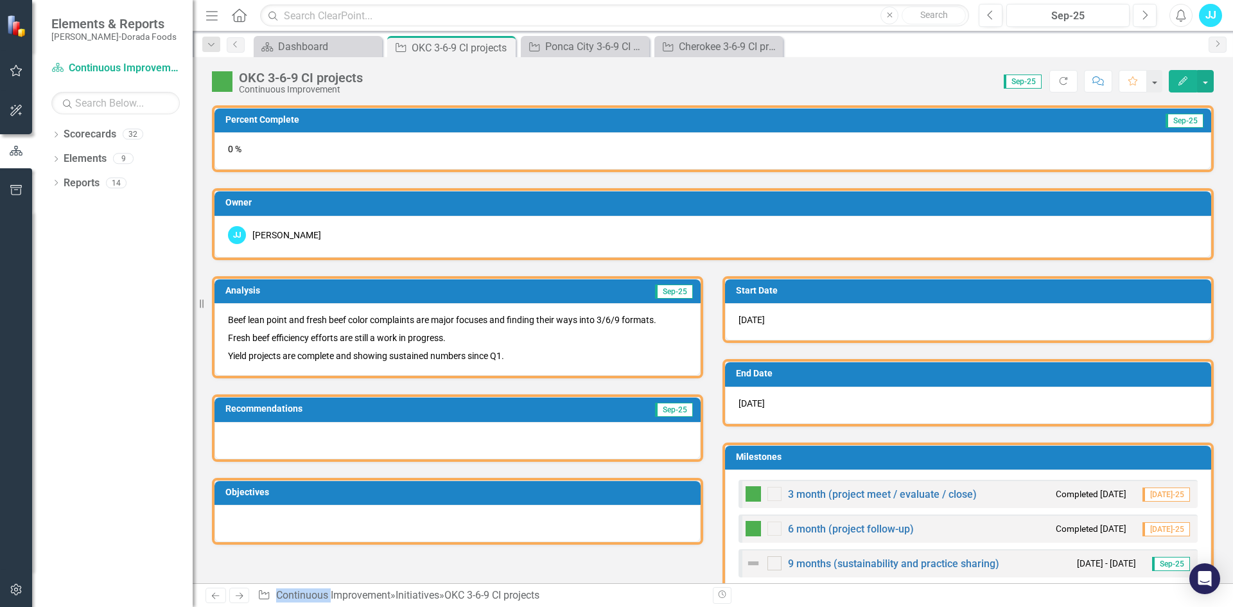
checkbox input "true"
click at [339, 44] on div "Dashboard" at bounding box center [320, 47] width 85 height 16
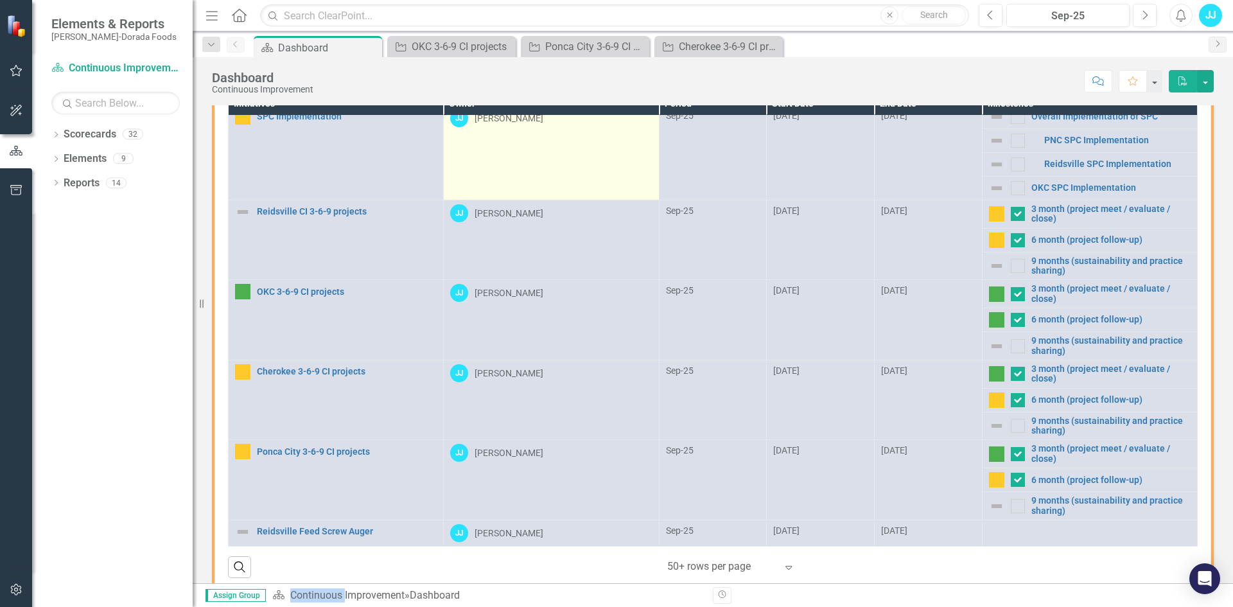
scroll to position [136, 0]
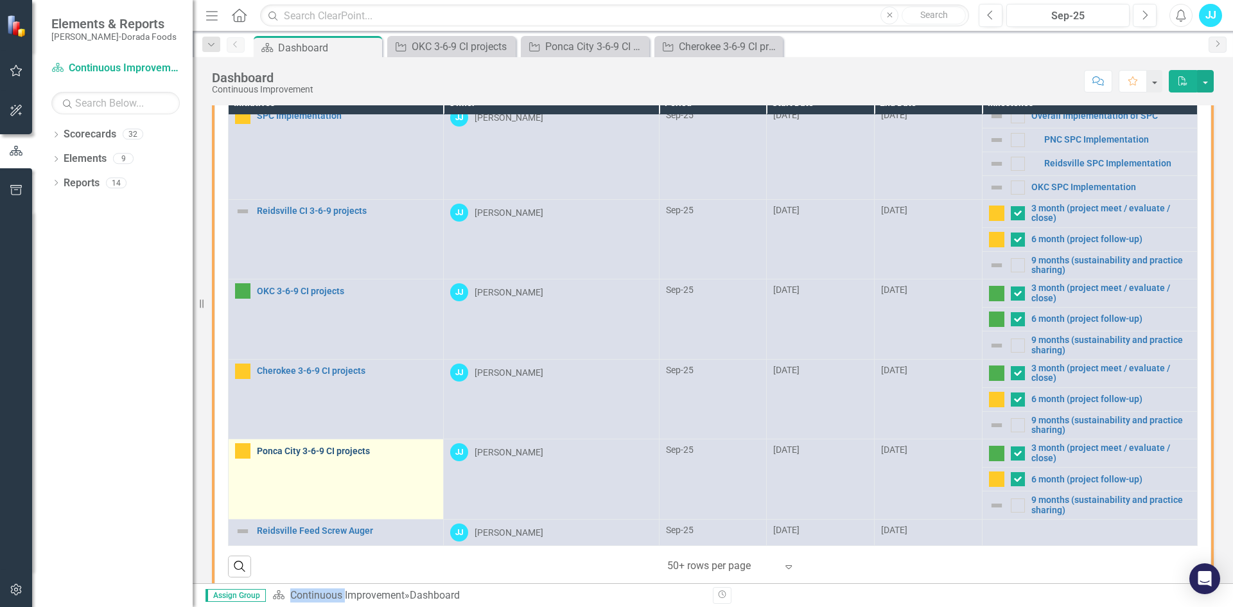
click at [339, 448] on link "Ponca City 3-6-9 CI projects" at bounding box center [347, 451] width 180 height 10
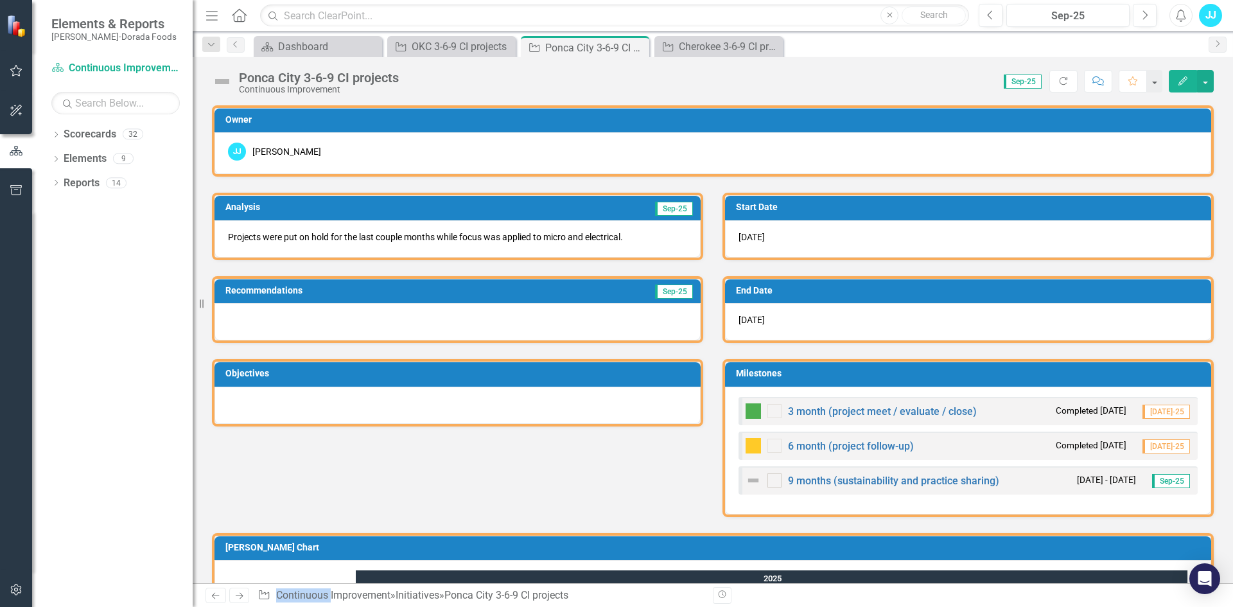
checkbox input "false"
checkbox input "true"
click at [602, 241] on p "Projects were put on hold for the last couple months while focus was applied to…" at bounding box center [457, 237] width 459 height 13
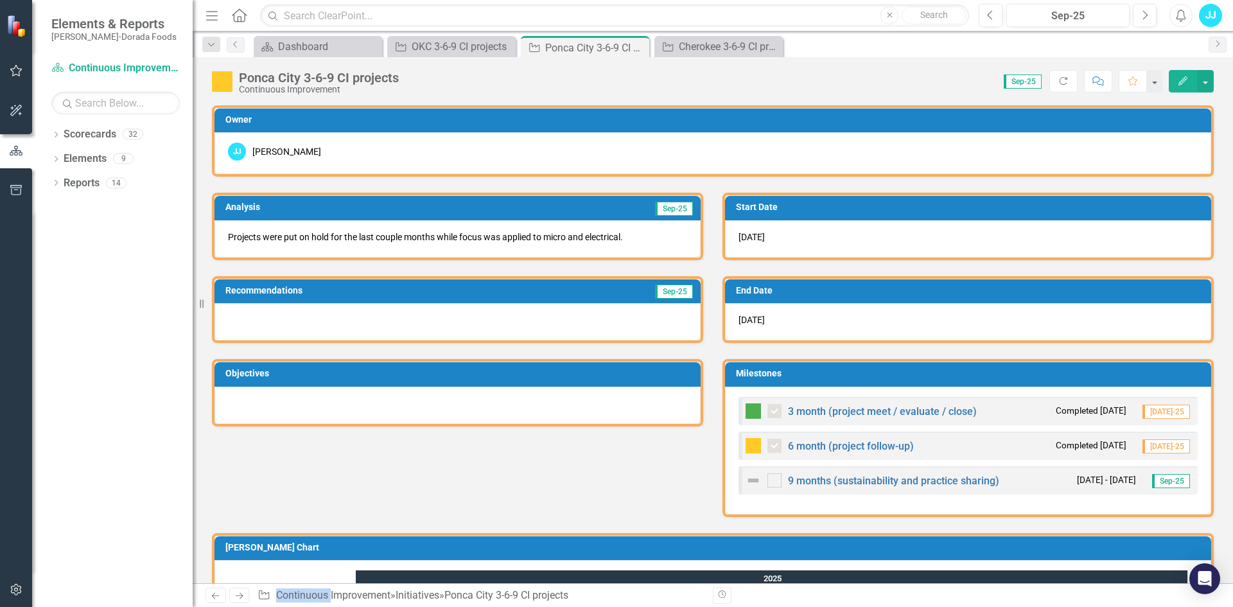
click at [602, 241] on p "Projects were put on hold for the last couple months while focus was applied to…" at bounding box center [457, 237] width 459 height 13
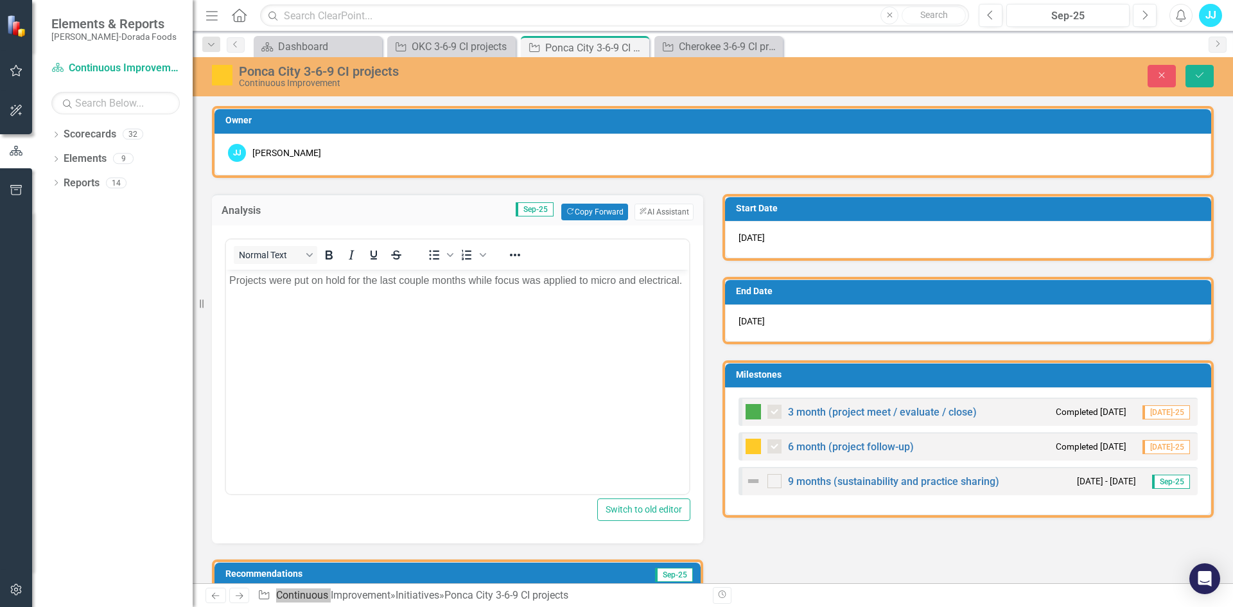
click at [405, 288] on p "Projects were put on hold for the last couple months while focus was applied to…" at bounding box center [457, 279] width 457 height 15
click at [1200, 79] on icon "Save" at bounding box center [1200, 75] width 12 height 9
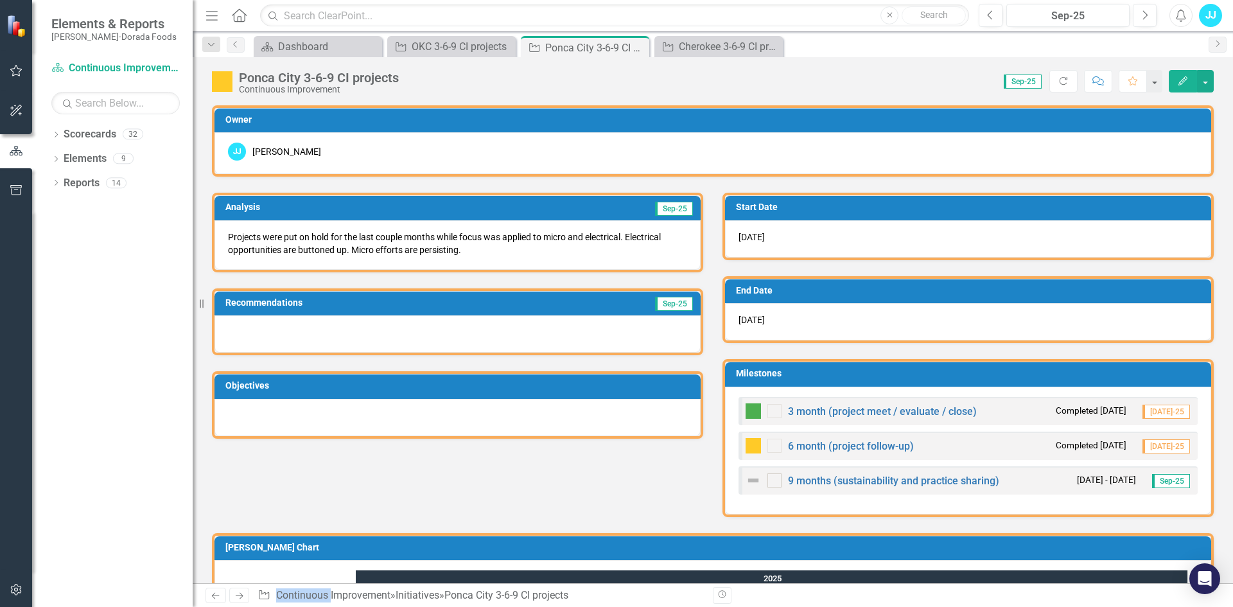
checkbox input "false"
checkbox input "true"
click at [313, 40] on div "Dashboard" at bounding box center [320, 47] width 85 height 16
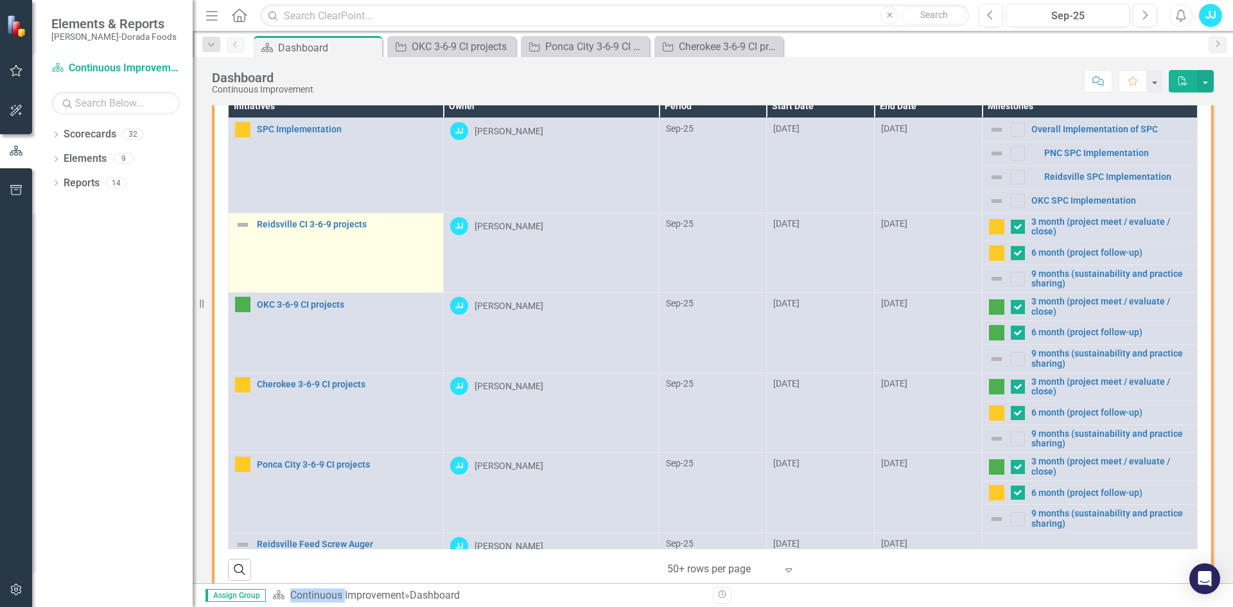
scroll to position [10, 0]
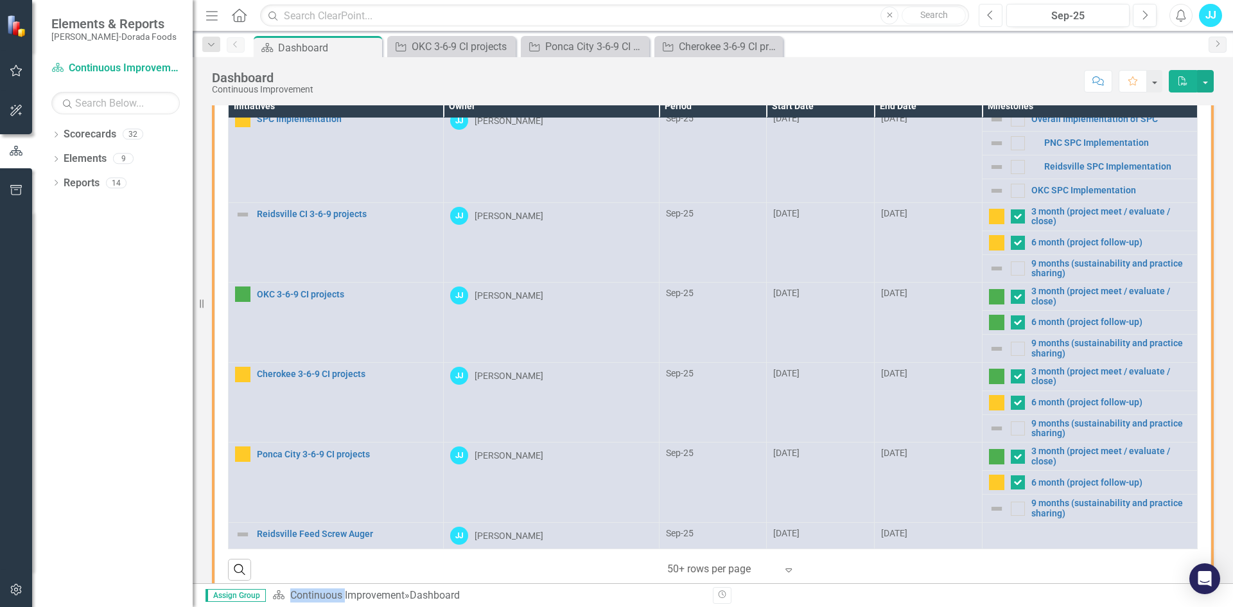
click at [988, 12] on icon "Previous" at bounding box center [990, 16] width 7 height 12
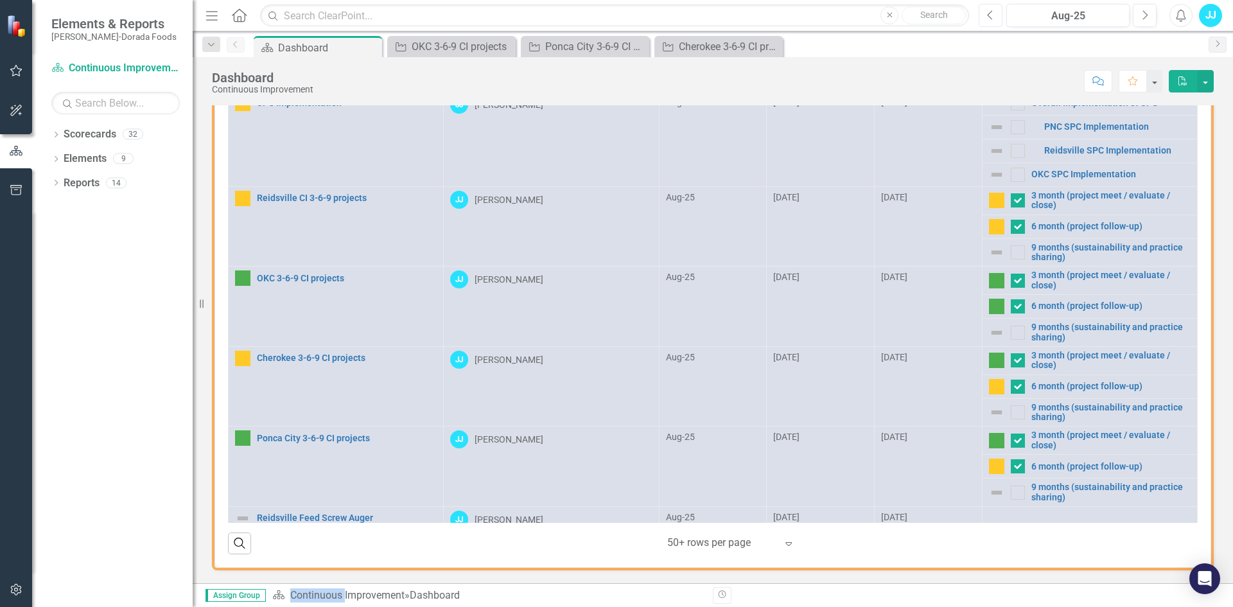
click at [985, 15] on button "Previous" at bounding box center [991, 15] width 24 height 23
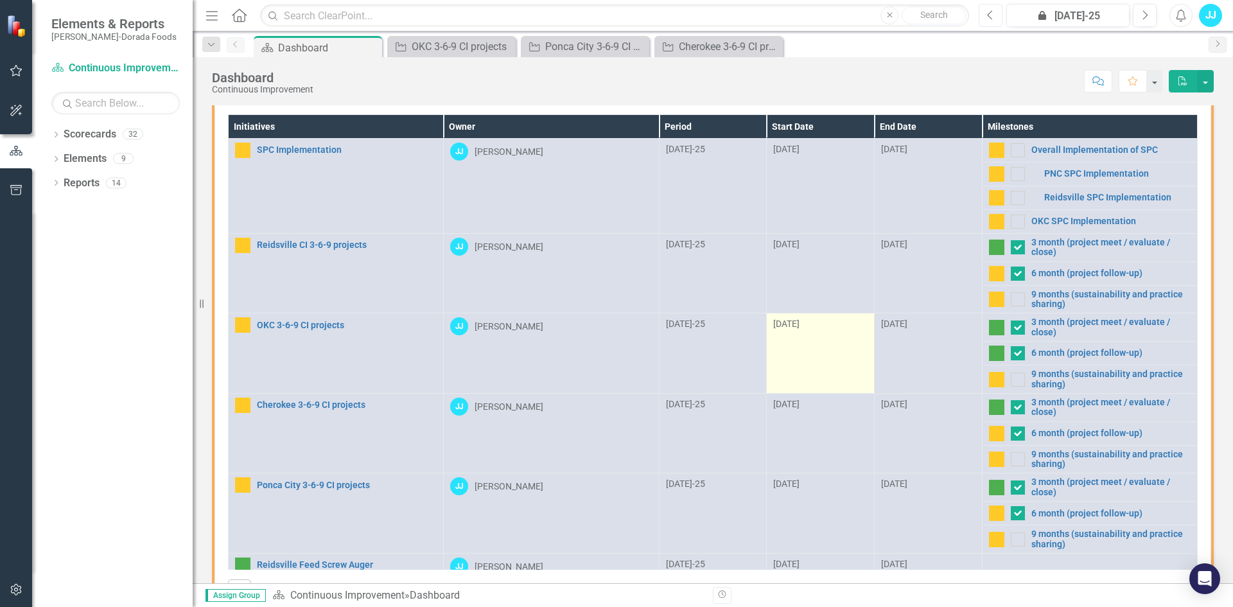
scroll to position [124, 0]
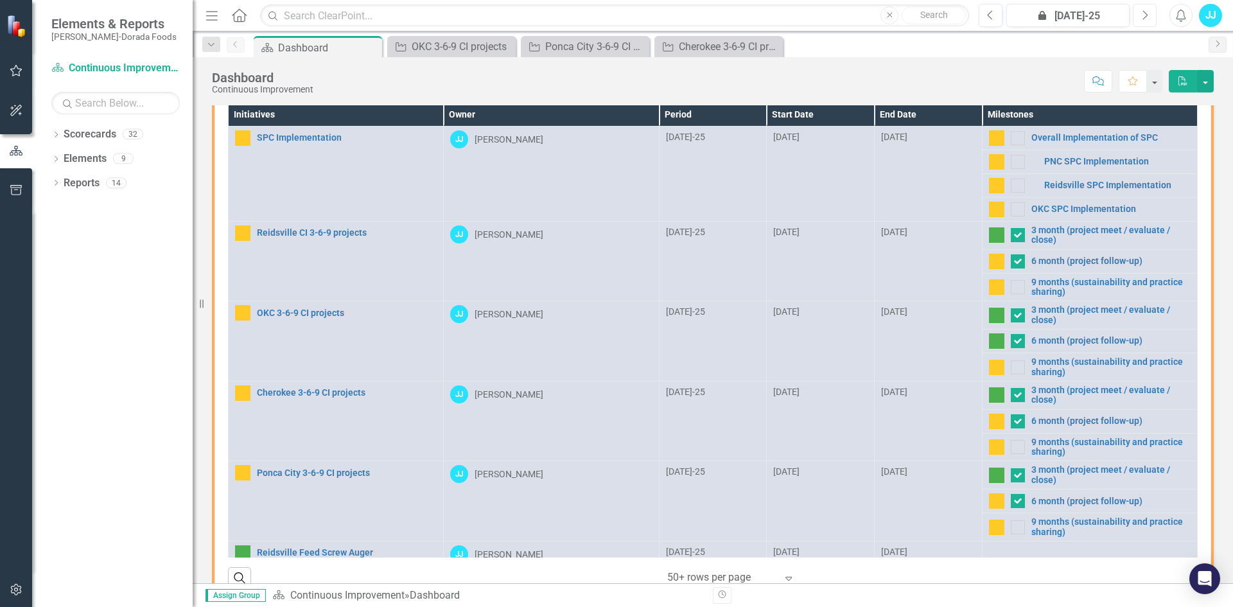
click at [1141, 17] on button "Next" at bounding box center [1145, 15] width 24 height 23
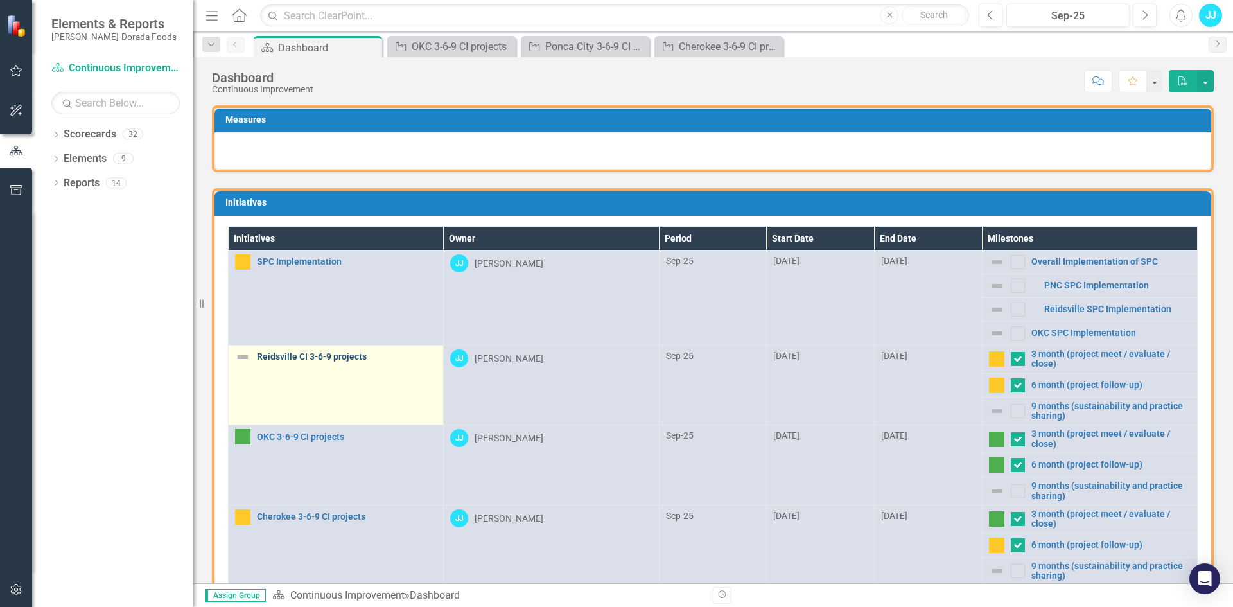
click at [282, 356] on link "Reidsville CI 3-6-9 projects" at bounding box center [347, 357] width 180 height 10
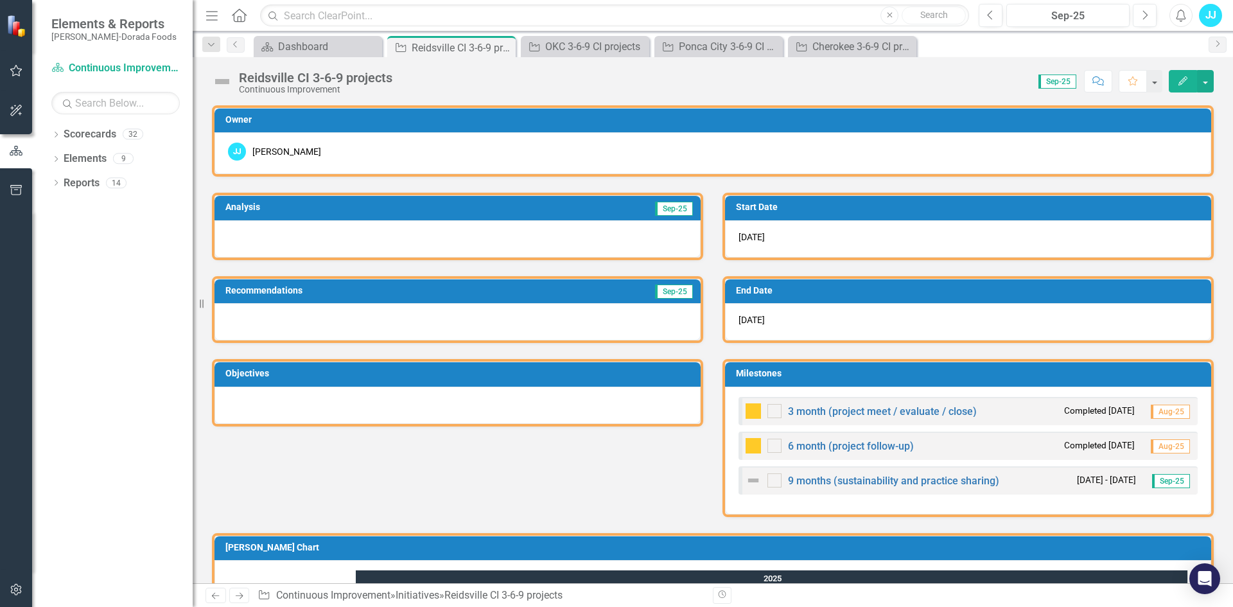
checkbox input "true"
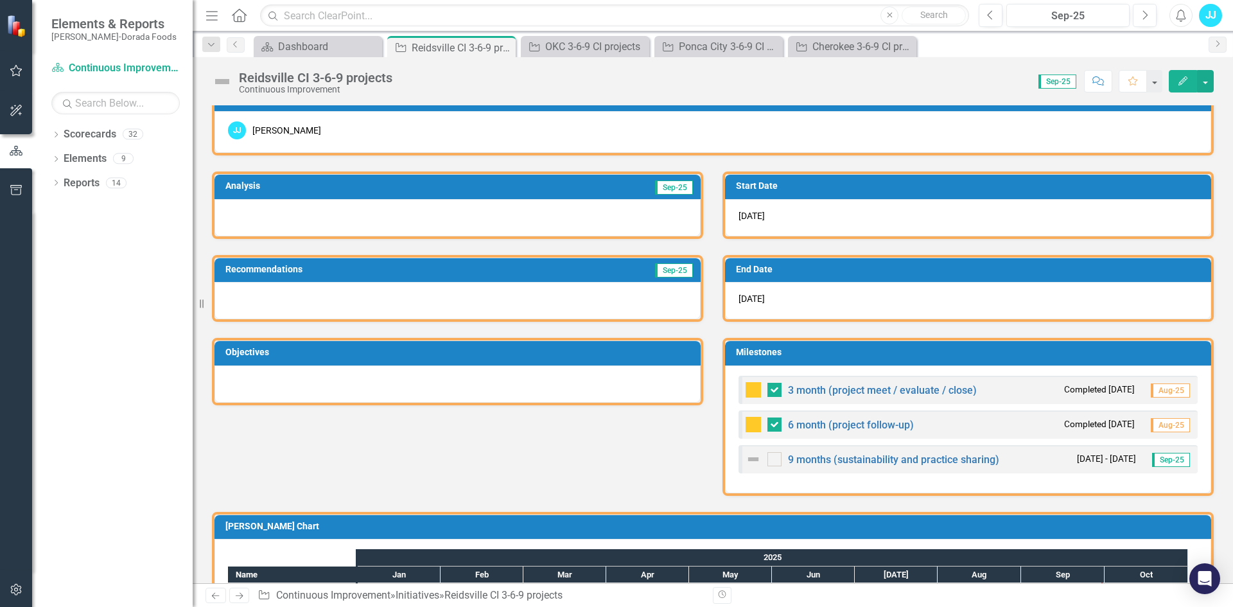
scroll to position [21, 0]
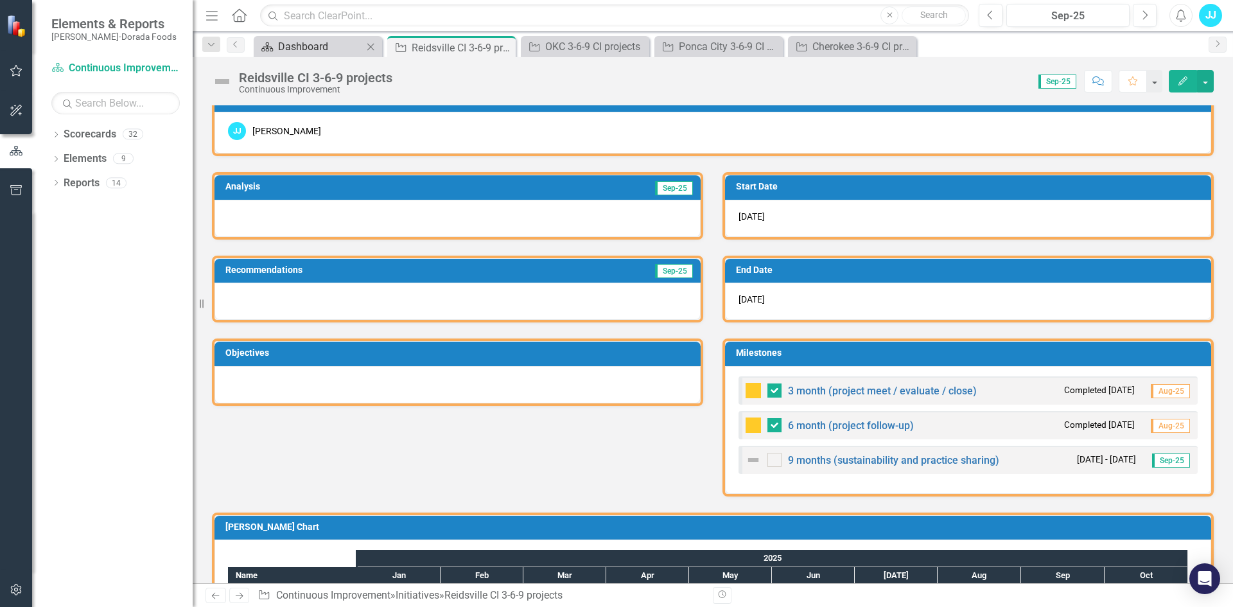
click at [289, 41] on div "Dashboard" at bounding box center [320, 47] width 85 height 16
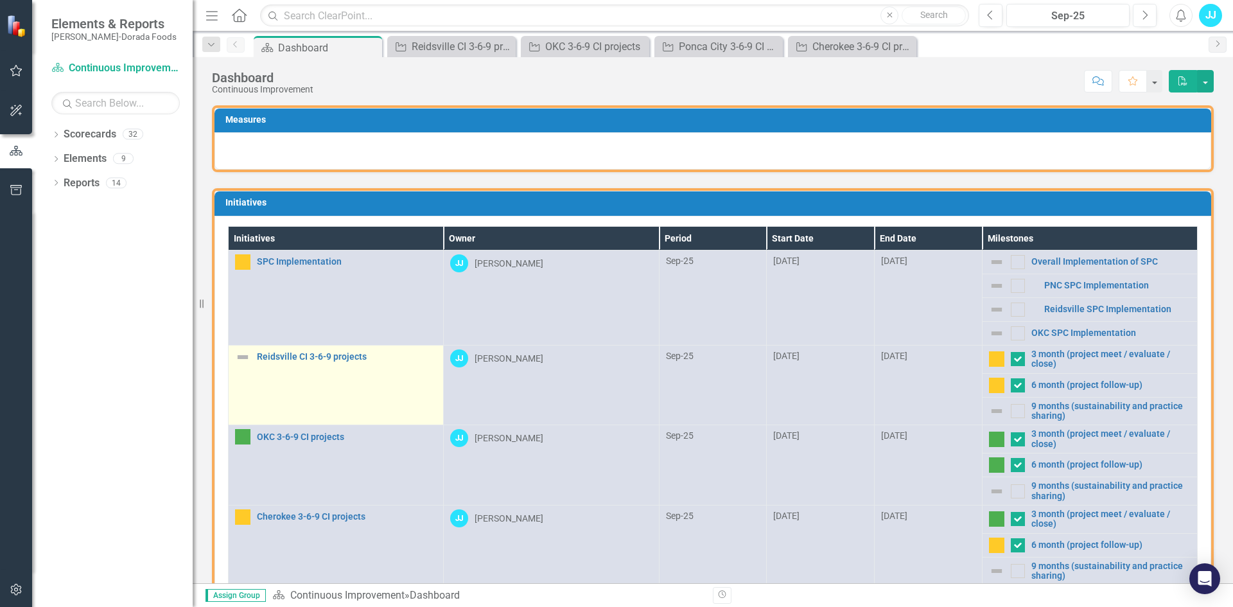
click at [244, 354] on img at bounding box center [242, 356] width 15 height 15
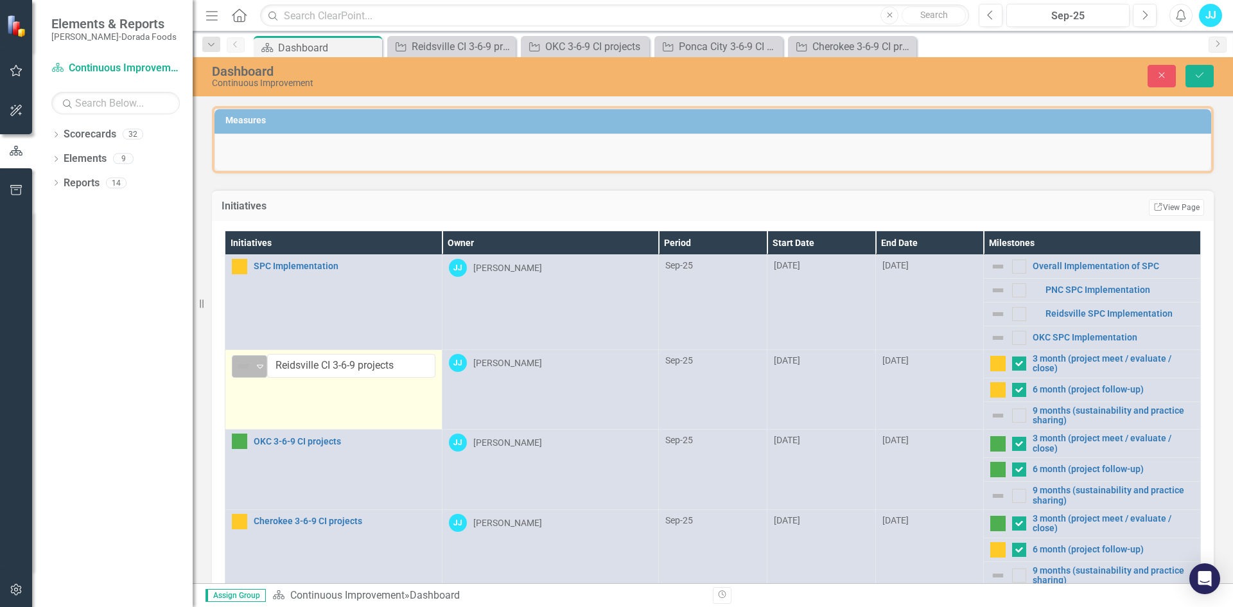
click at [254, 365] on icon "Expand" at bounding box center [260, 366] width 13 height 10
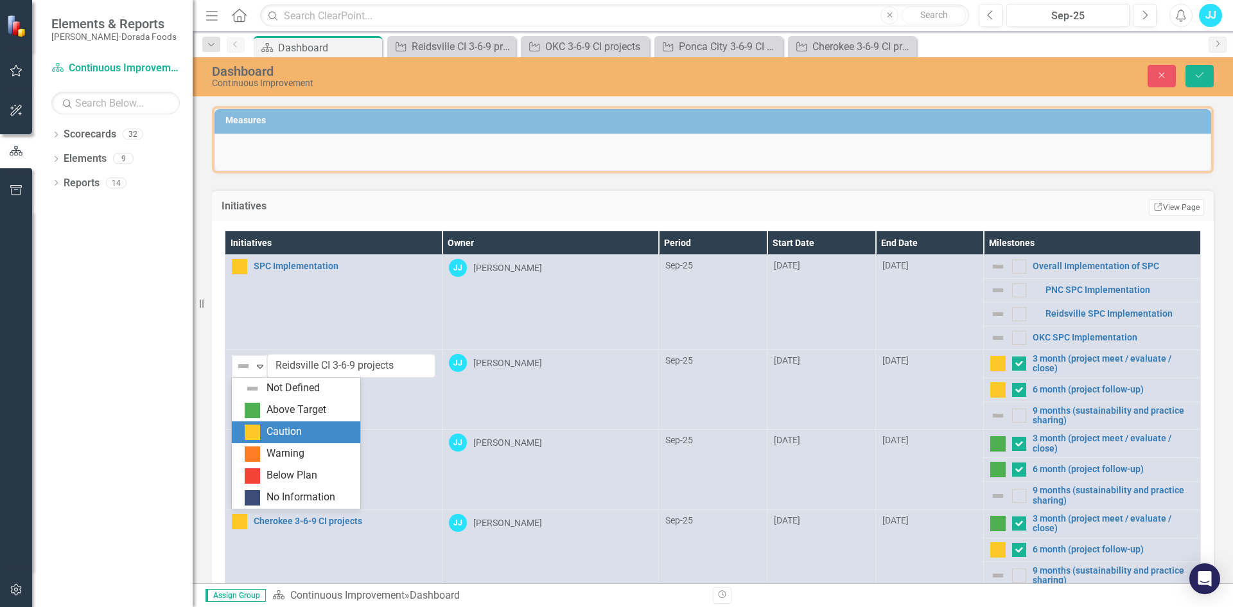
click at [268, 437] on div "Caution" at bounding box center [284, 432] width 35 height 15
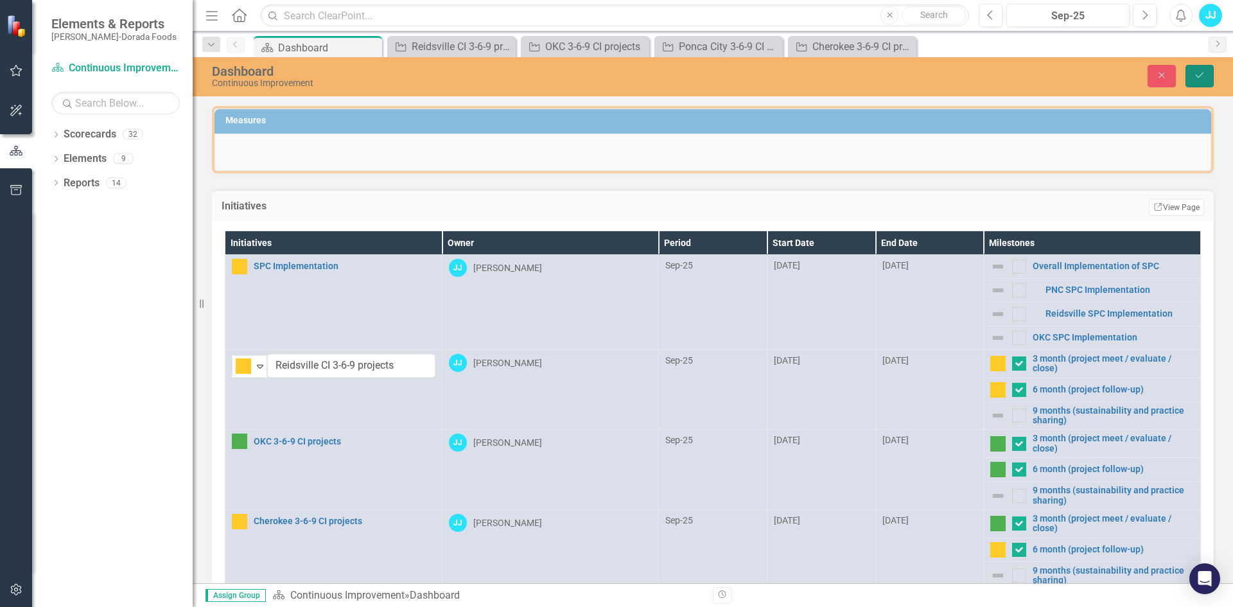
click at [1199, 85] on button "Save" at bounding box center [1200, 76] width 28 height 22
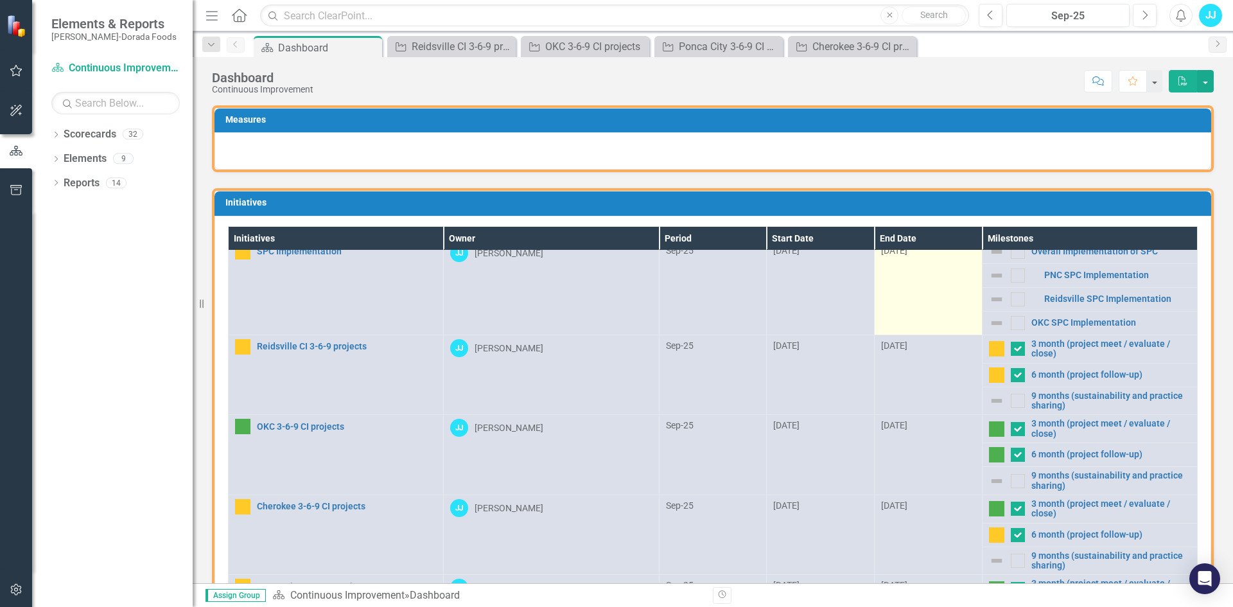
scroll to position [159, 0]
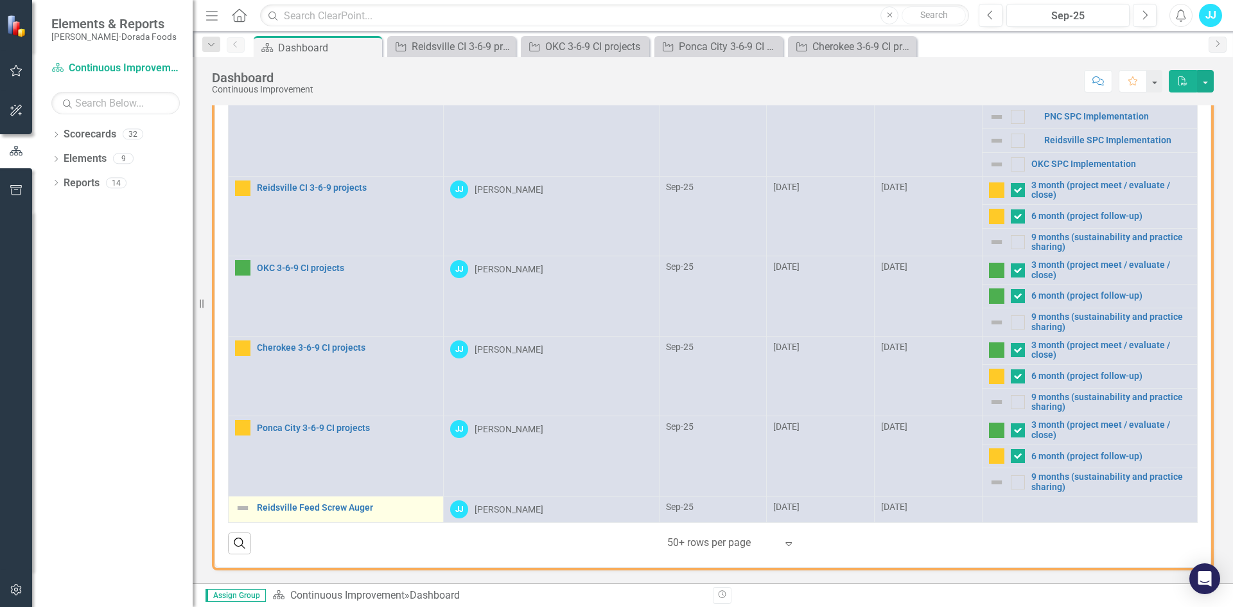
click at [245, 512] on img at bounding box center [242, 507] width 15 height 15
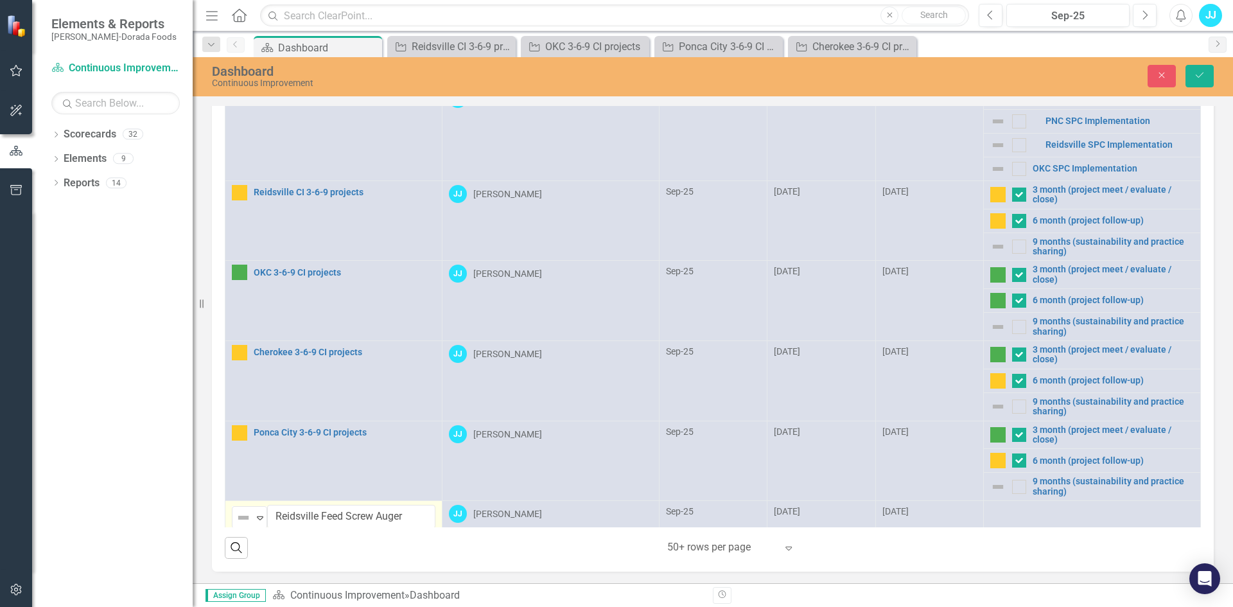
scroll to position [159, 0]
click at [259, 515] on icon "Expand" at bounding box center [260, 517] width 13 height 10
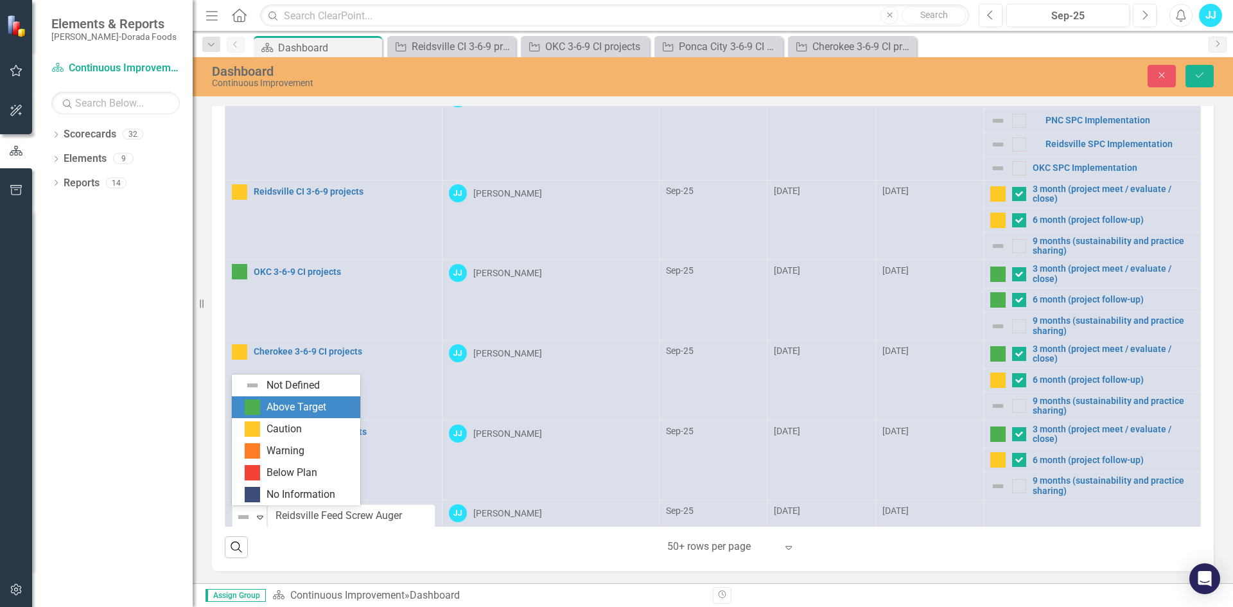
click at [295, 414] on div "Above Target" at bounding box center [297, 407] width 60 height 15
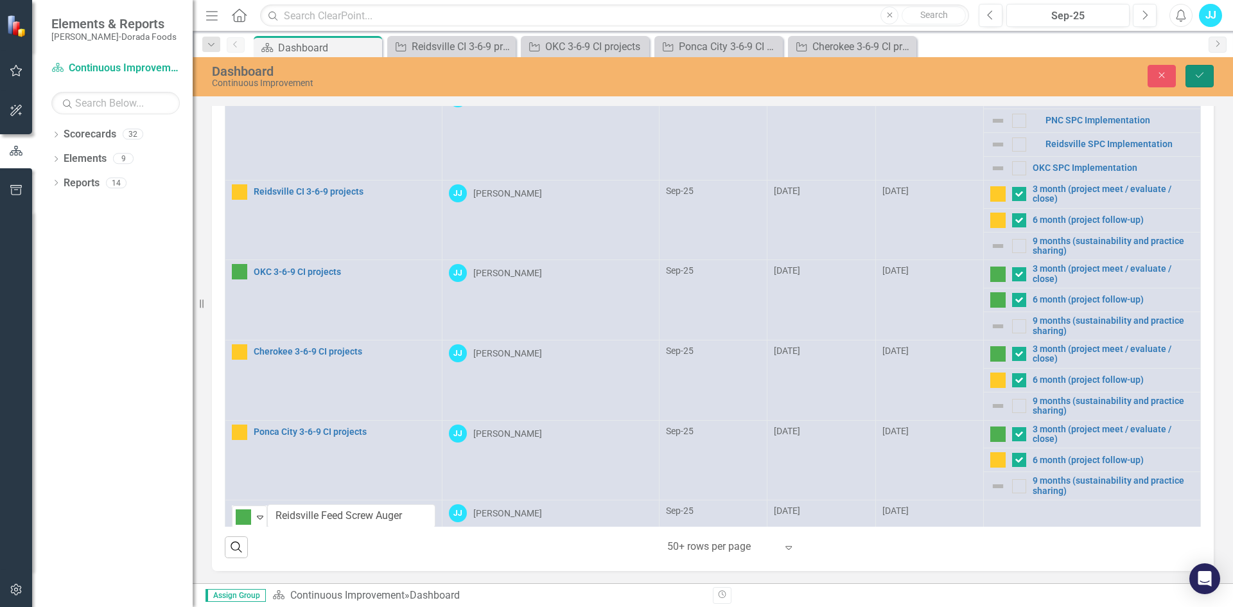
click at [1195, 75] on icon "Save" at bounding box center [1200, 75] width 12 height 9
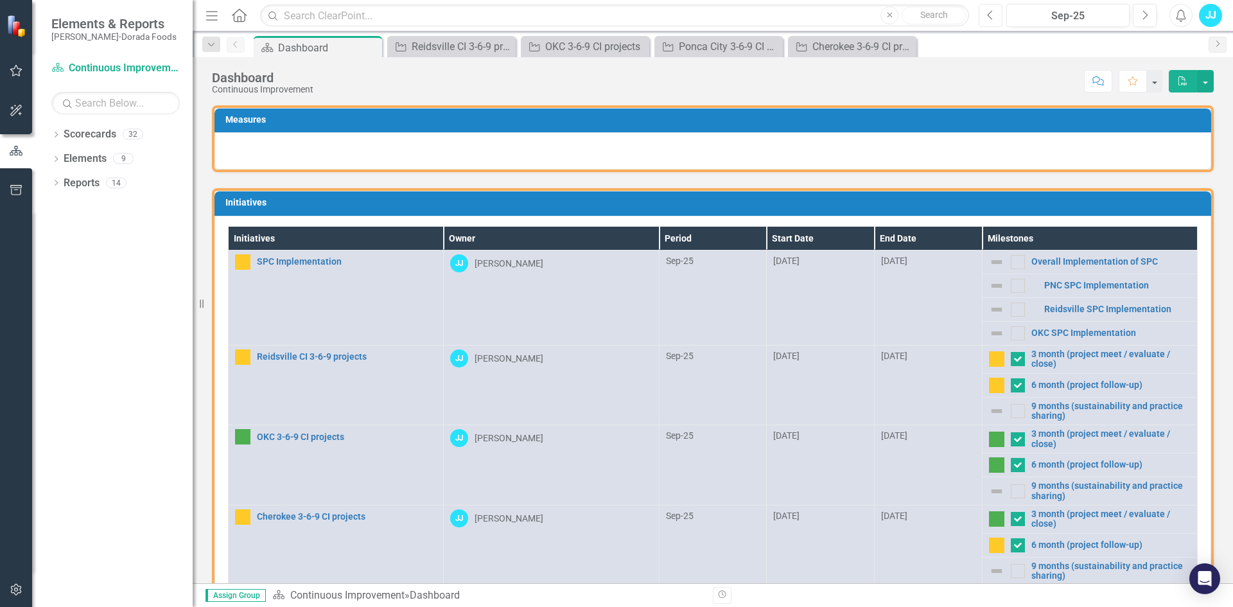
click at [981, 15] on button "Previous" at bounding box center [991, 15] width 24 height 23
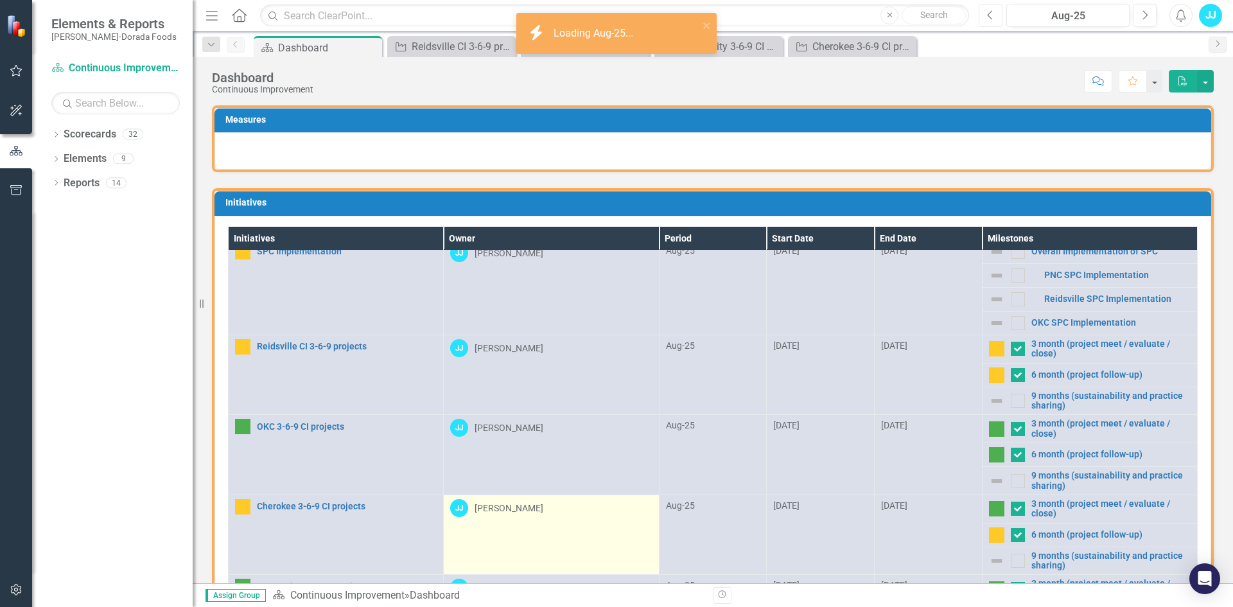
scroll to position [159, 0]
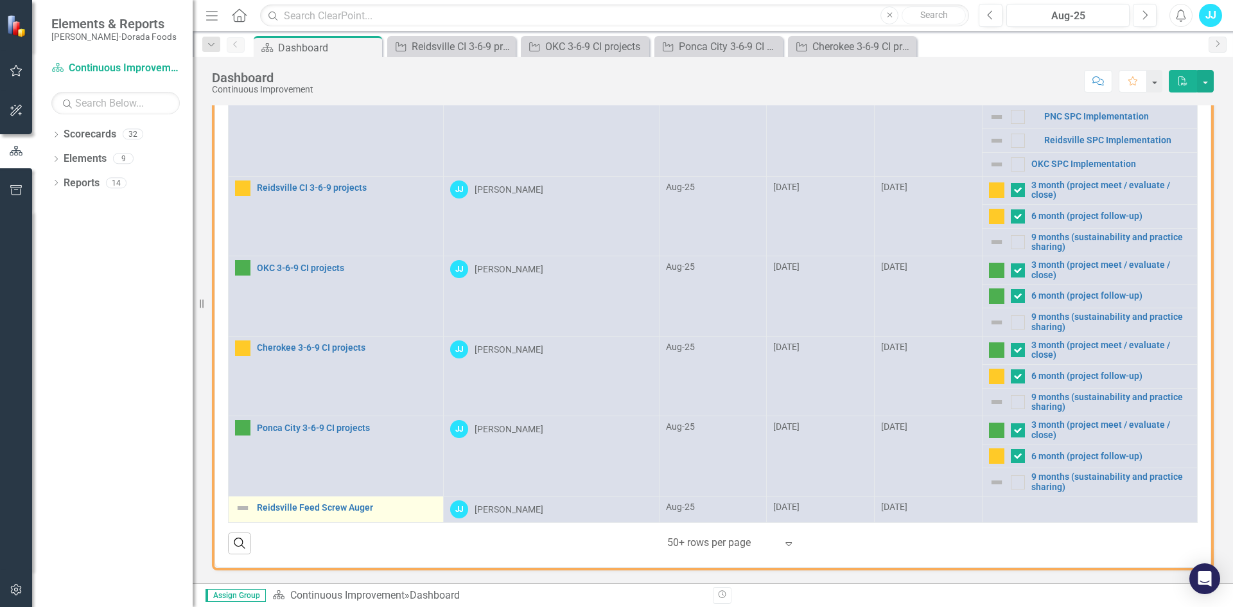
click at [242, 504] on img at bounding box center [242, 507] width 15 height 15
click at [243, 512] on img at bounding box center [242, 507] width 15 height 15
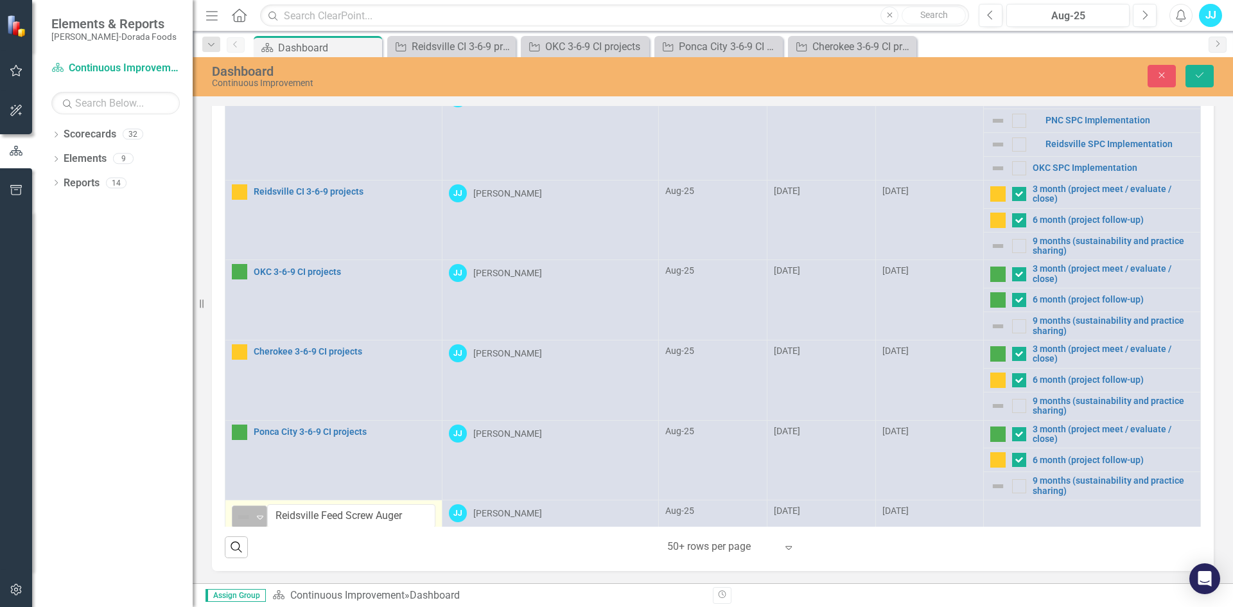
click at [244, 511] on img at bounding box center [243, 516] width 15 height 15
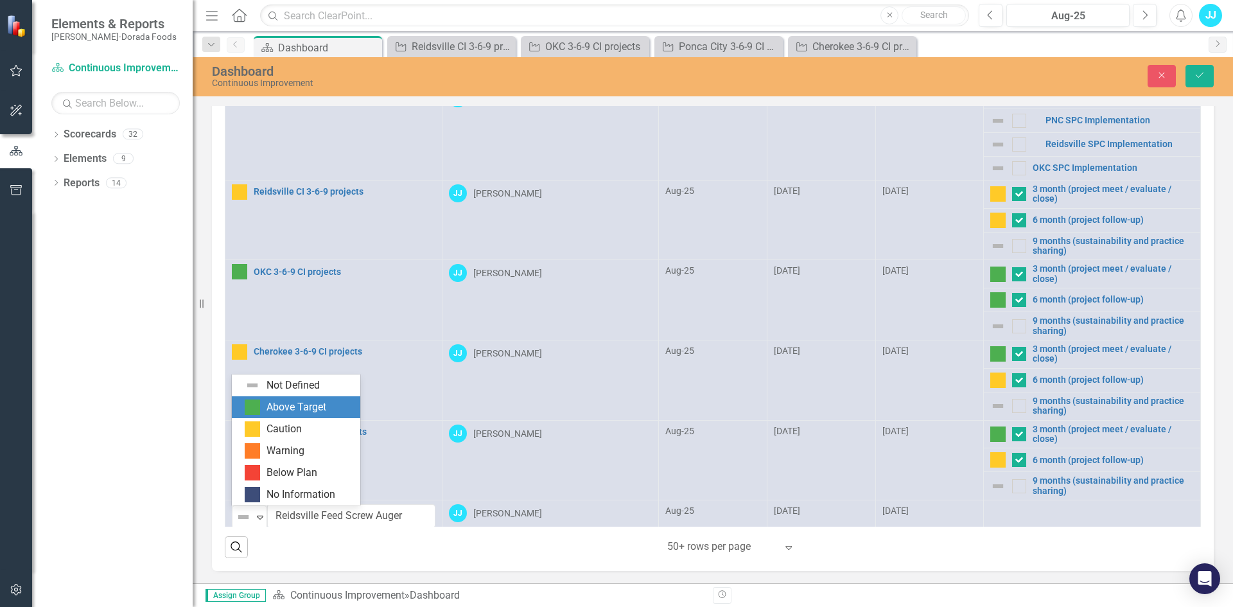
click at [279, 401] on div "Above Target" at bounding box center [297, 407] width 60 height 15
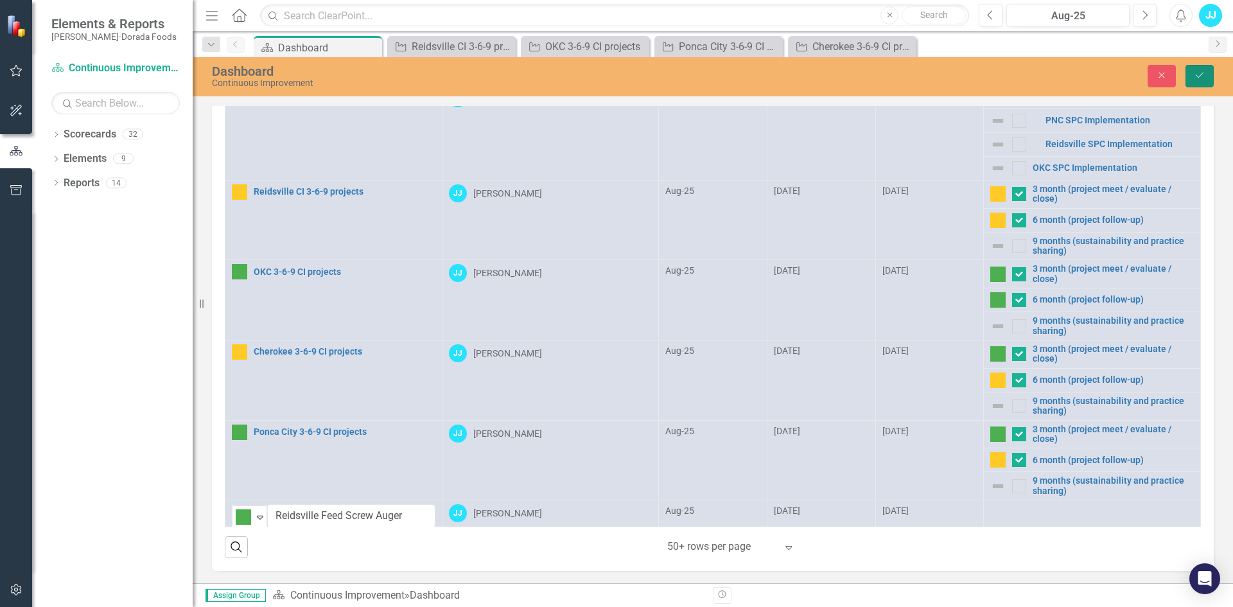
click at [1196, 75] on icon "submit" at bounding box center [1200, 75] width 8 height 5
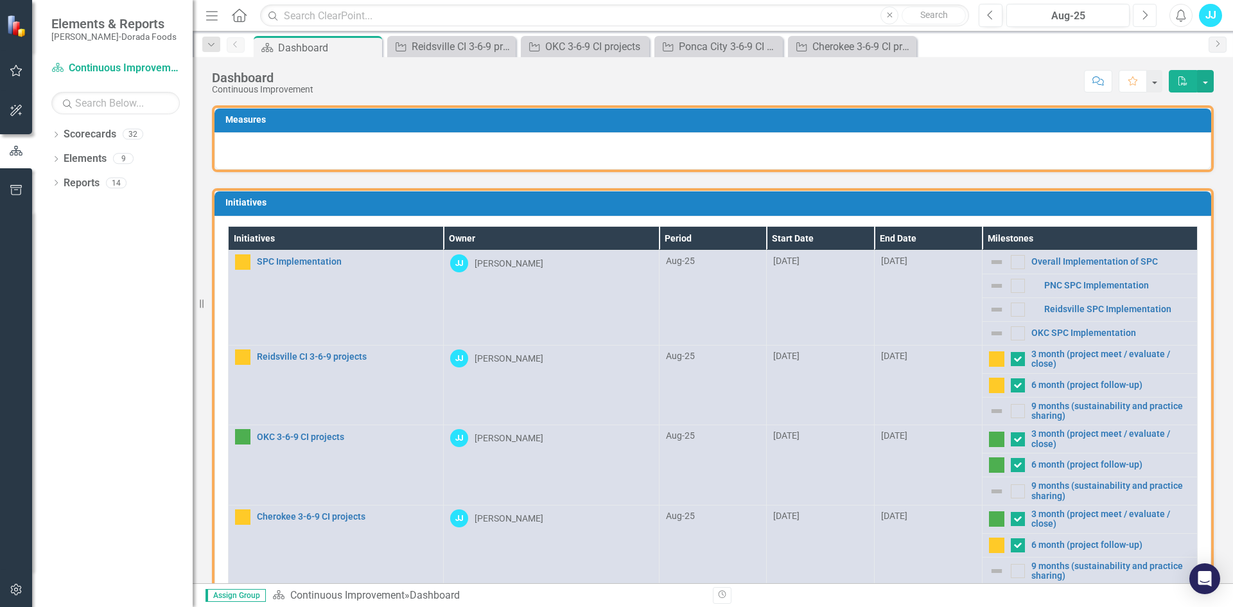
click at [1146, 15] on icon "Next" at bounding box center [1144, 16] width 7 height 12
